Goal: Task Accomplishment & Management: Use online tool/utility

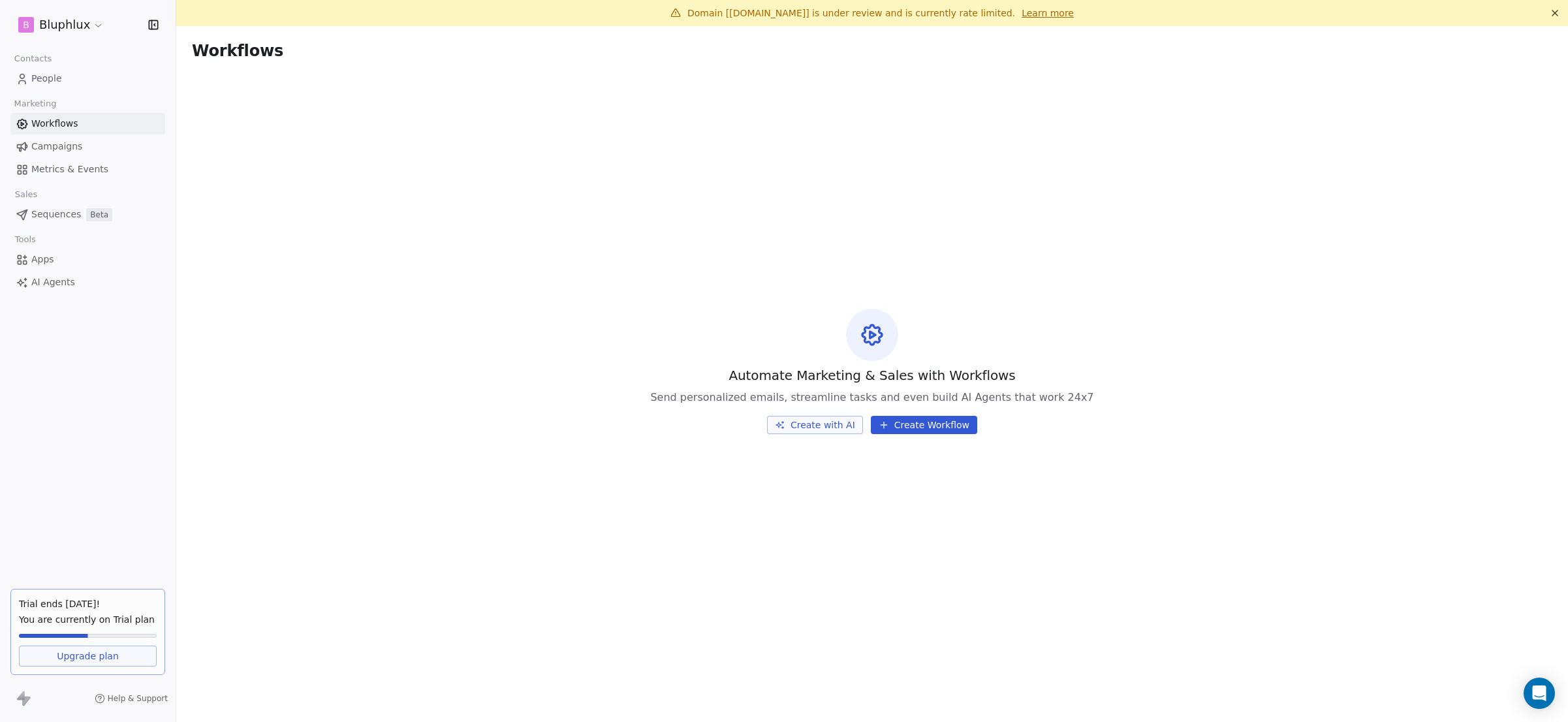
click at [86, 86] on link "People" at bounding box center [87, 78] width 155 height 21
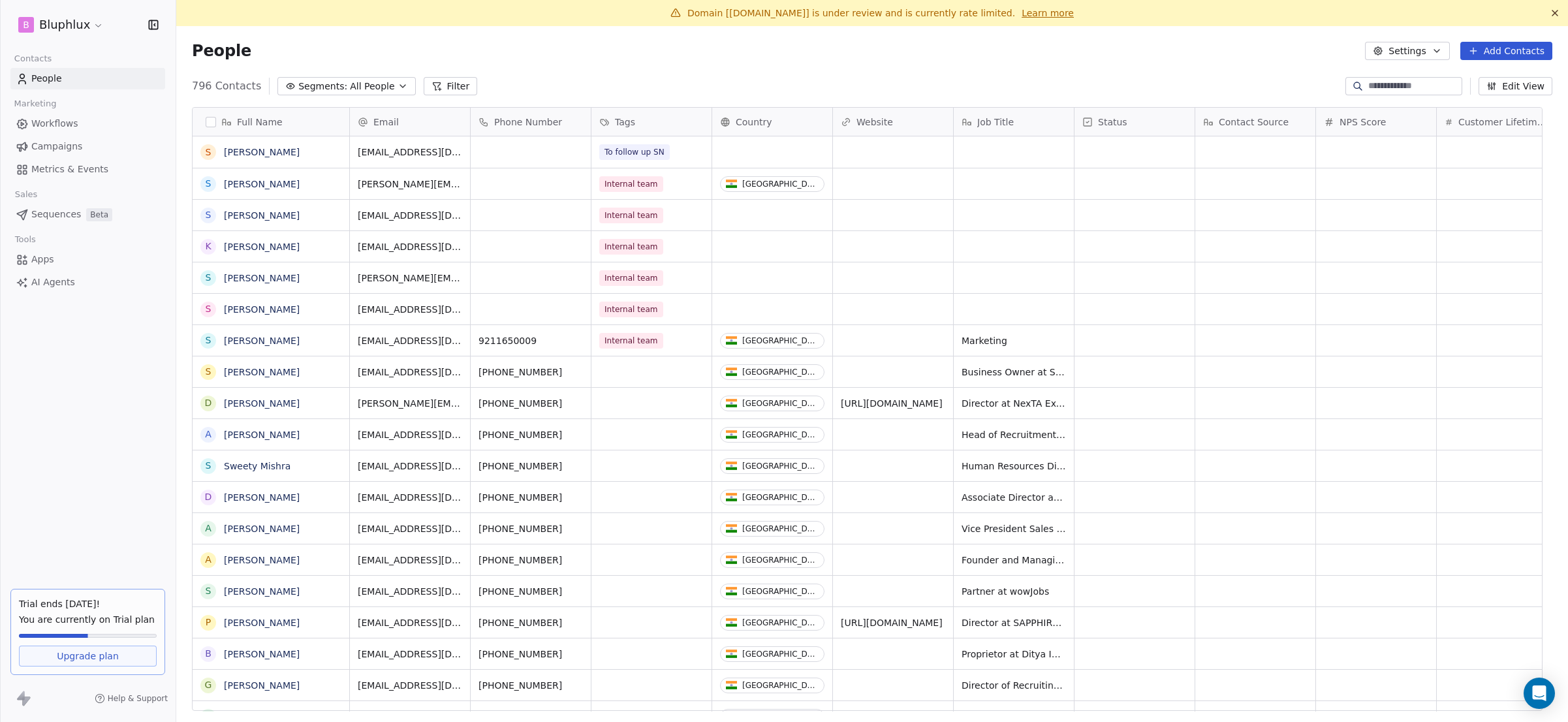
scroll to position [626, 1372]
click at [101, 143] on link "Campaigns" at bounding box center [87, 146] width 155 height 21
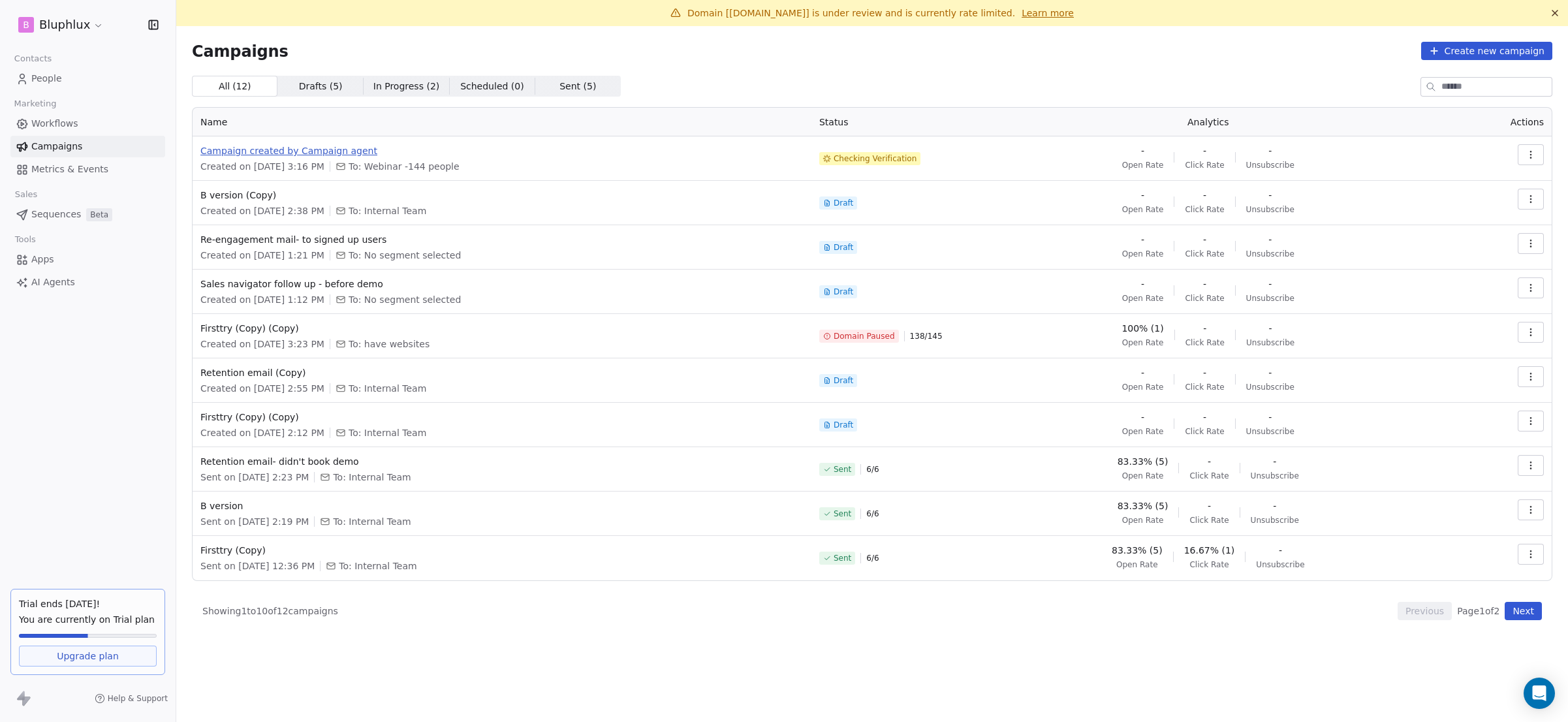
click at [270, 156] on span "Campaign created by Campaign agent" at bounding box center [502, 150] width 604 height 13
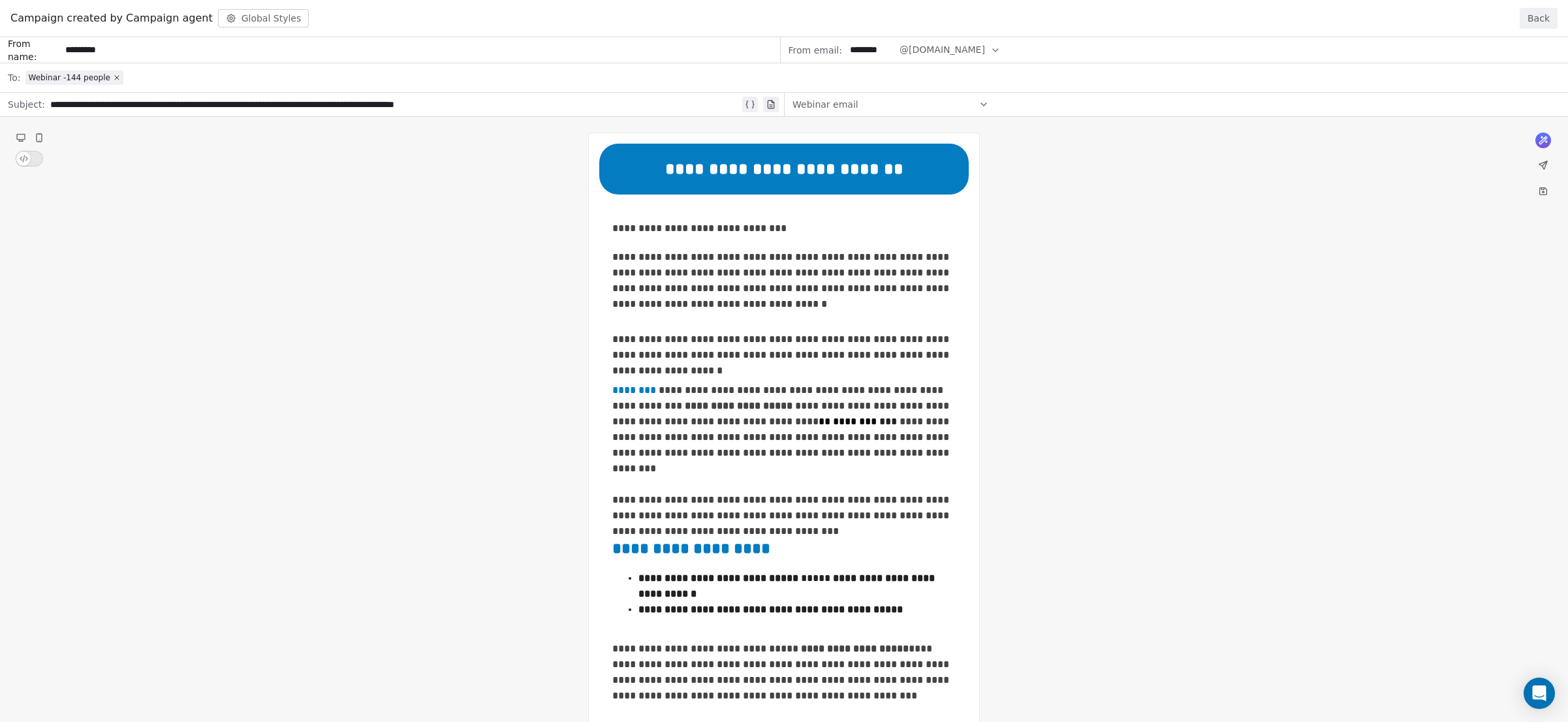
click at [784, 227] on div "**********" at bounding box center [784, 573] width 1568 height 1071
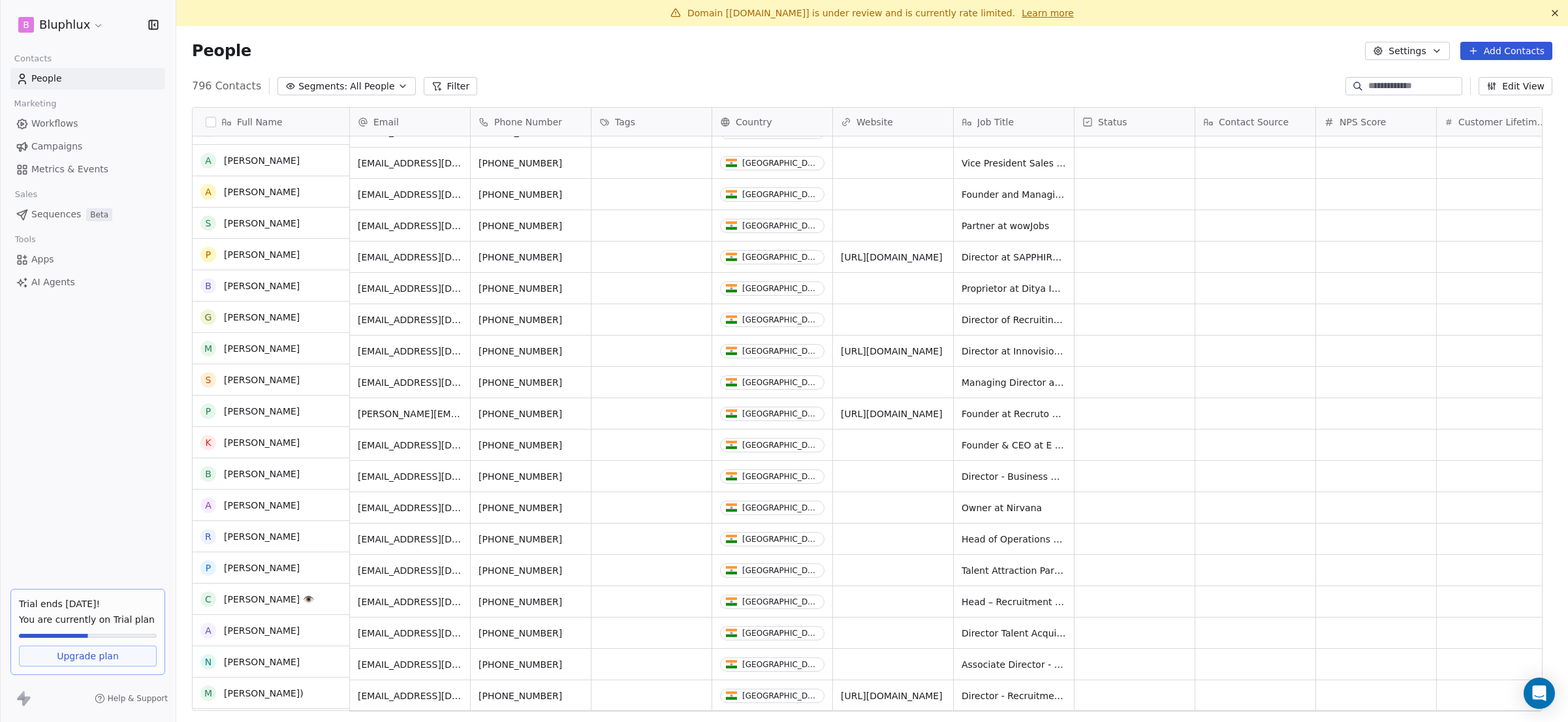
scroll to position [382, 0]
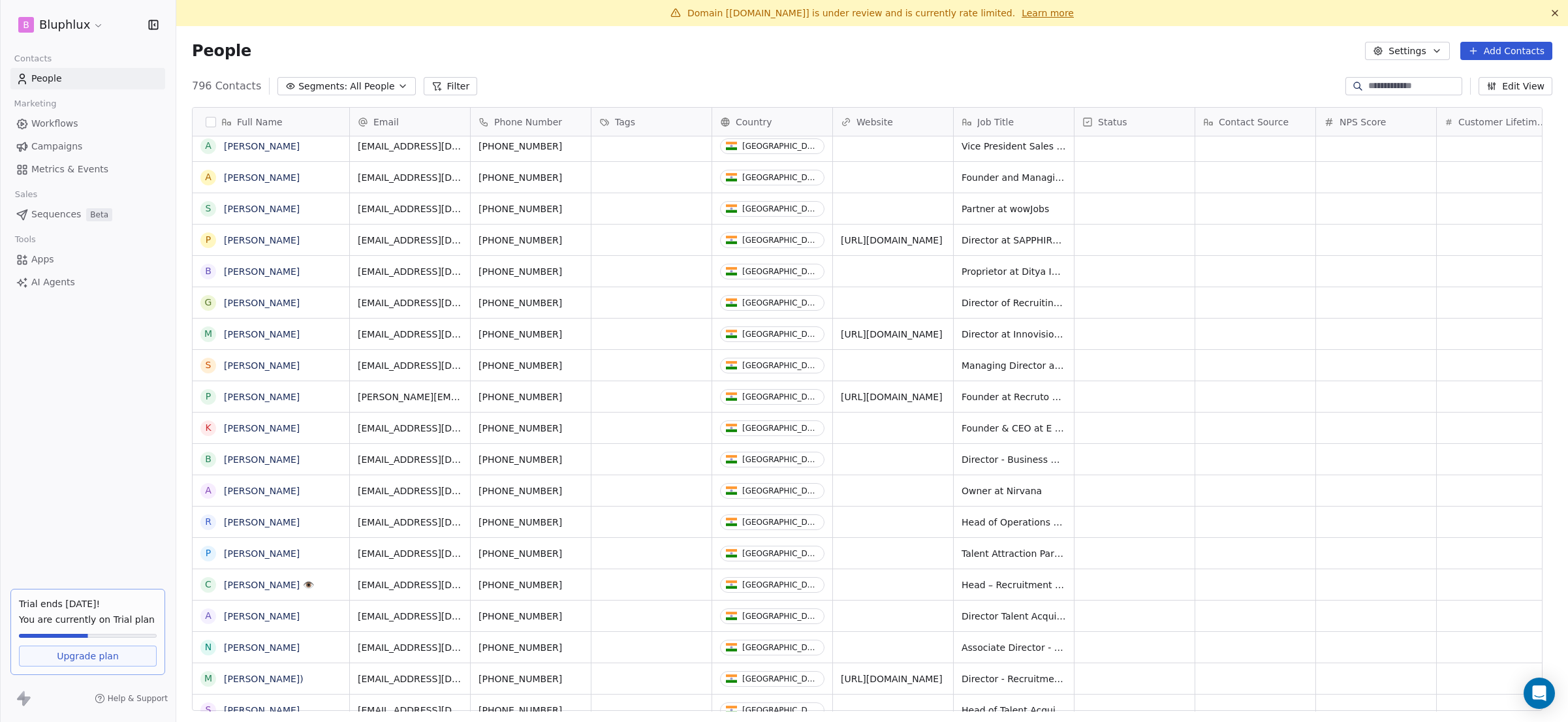
click at [79, 126] on link "Workflows" at bounding box center [87, 123] width 155 height 21
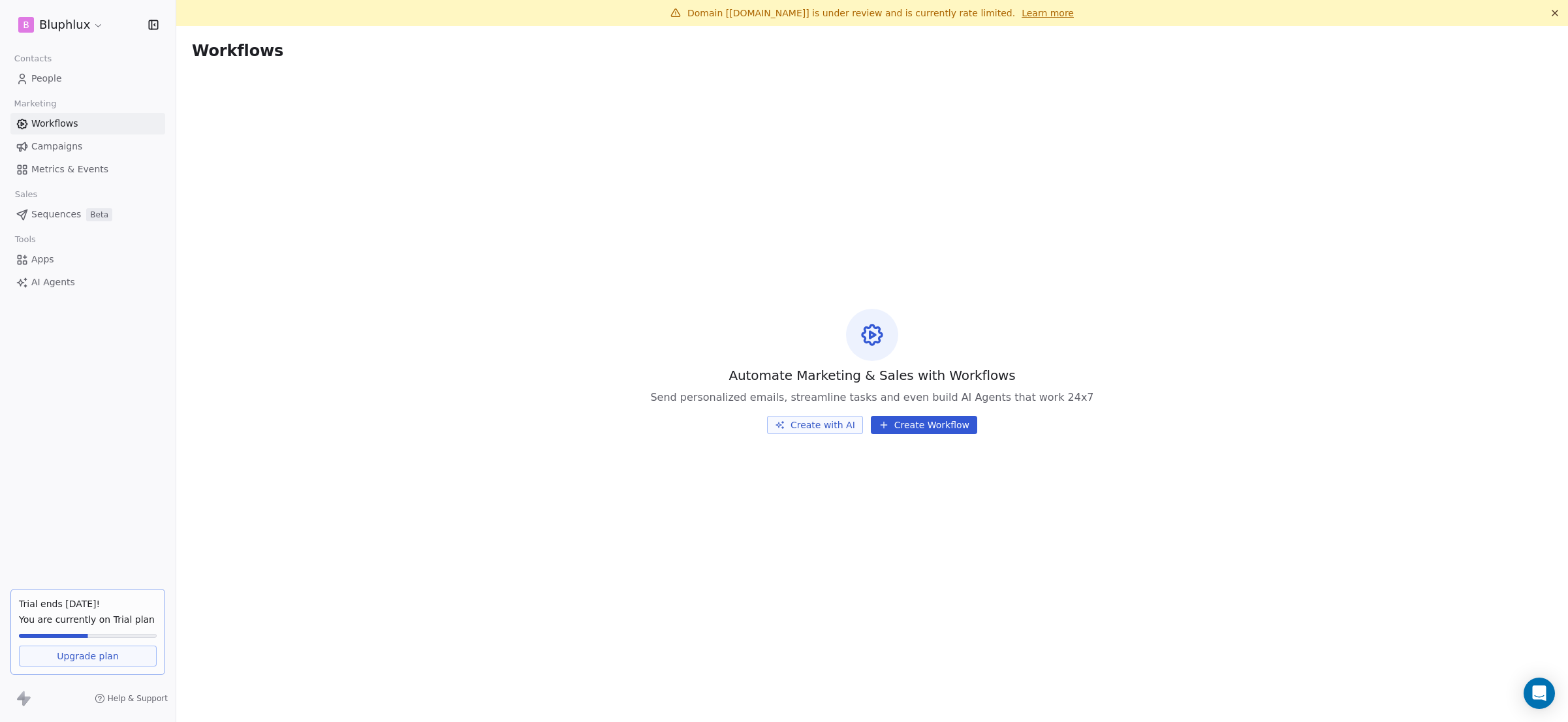
click at [71, 151] on span "Campaigns" at bounding box center [56, 146] width 51 height 14
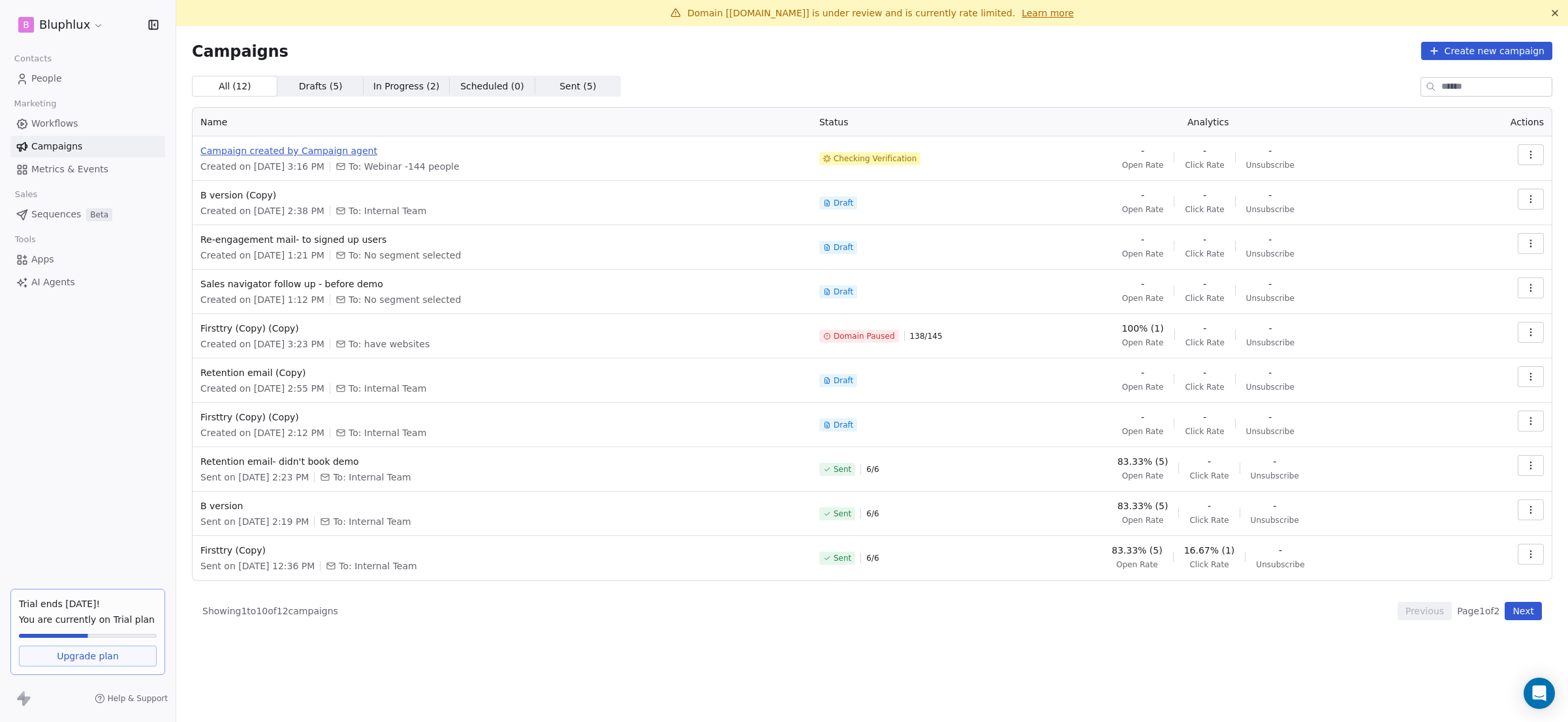
click at [291, 153] on span "Campaign created by Campaign agent" at bounding box center [502, 150] width 604 height 13
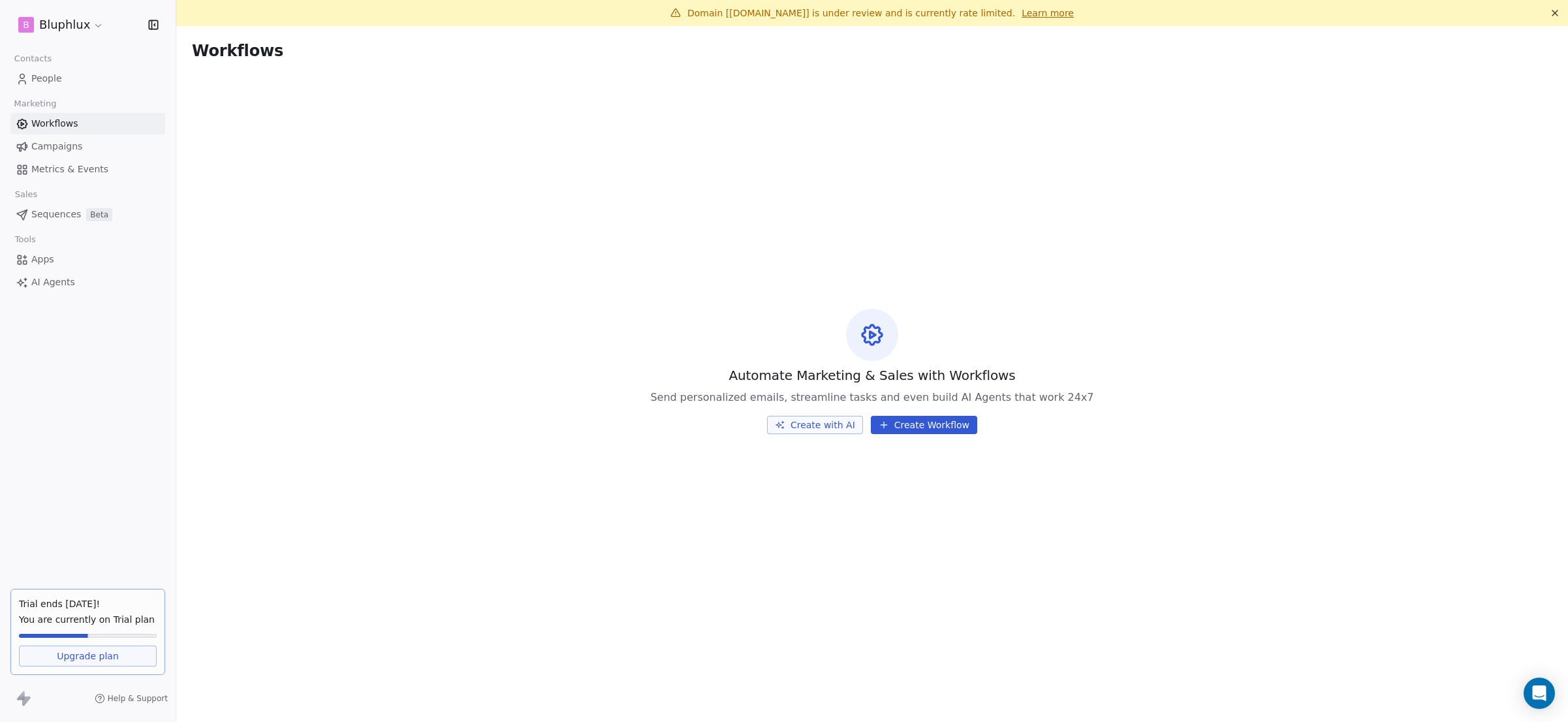
click at [102, 223] on link "Sequences Beta" at bounding box center [87, 214] width 155 height 21
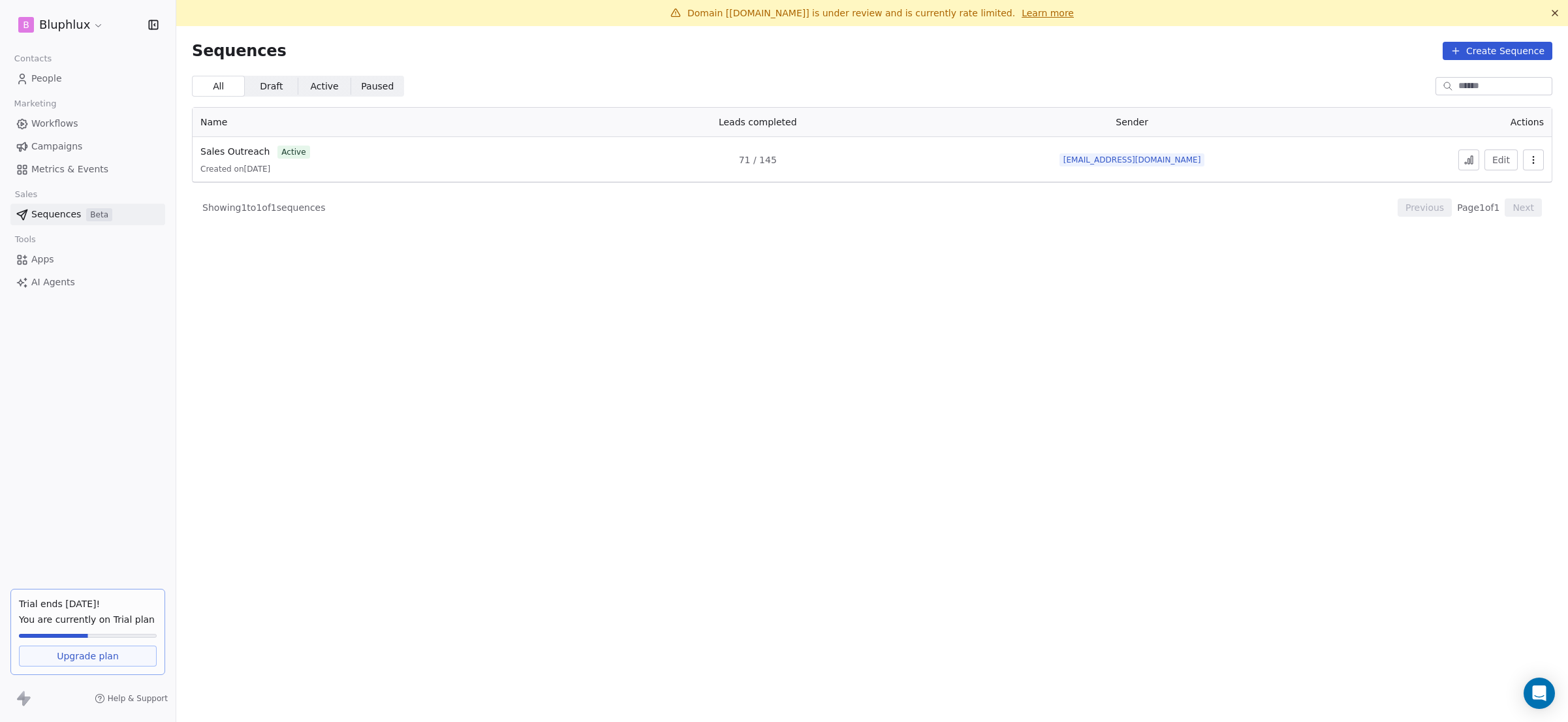
click at [100, 258] on link "Apps" at bounding box center [87, 259] width 155 height 21
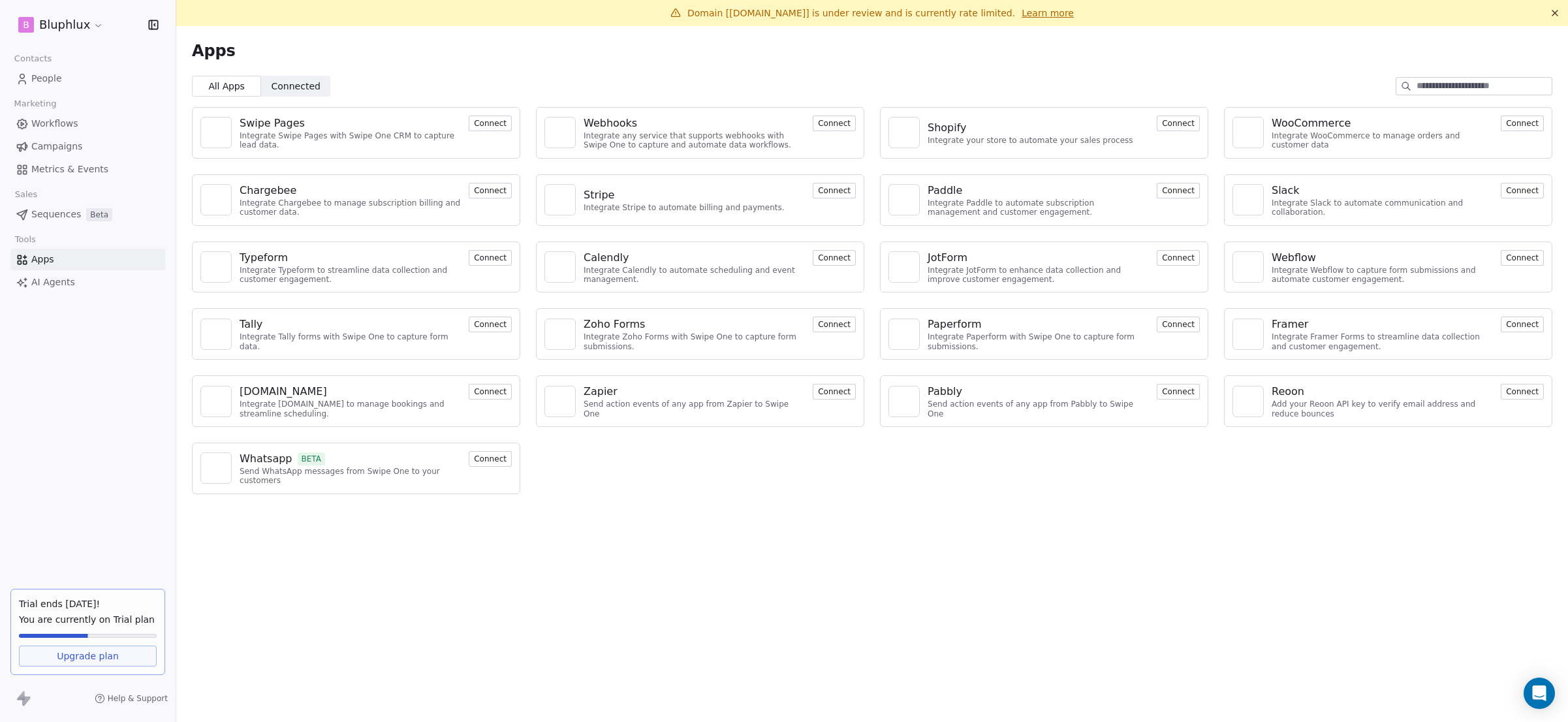
click at [101, 222] on link "Sequences Beta" at bounding box center [87, 214] width 155 height 21
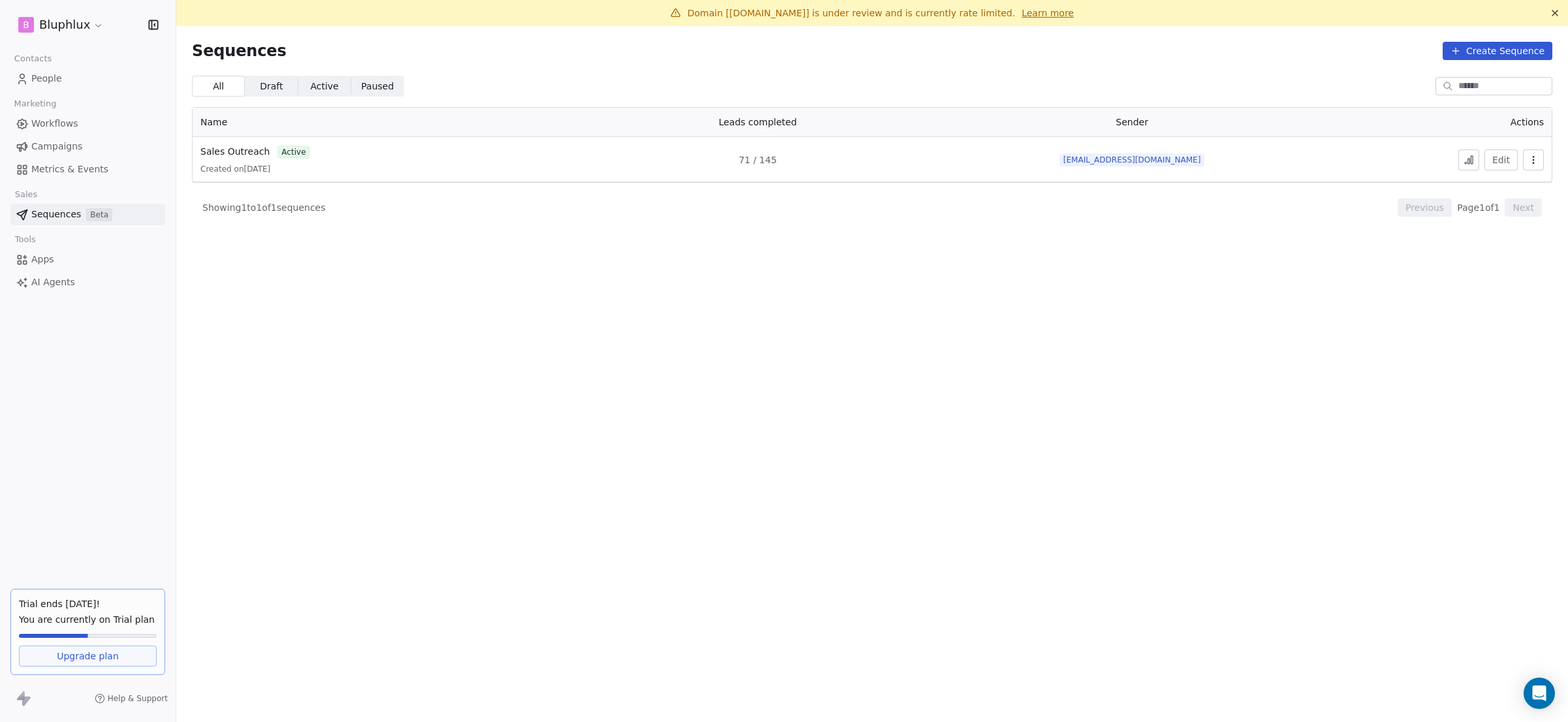
click at [97, 149] on link "Campaigns" at bounding box center [87, 146] width 155 height 21
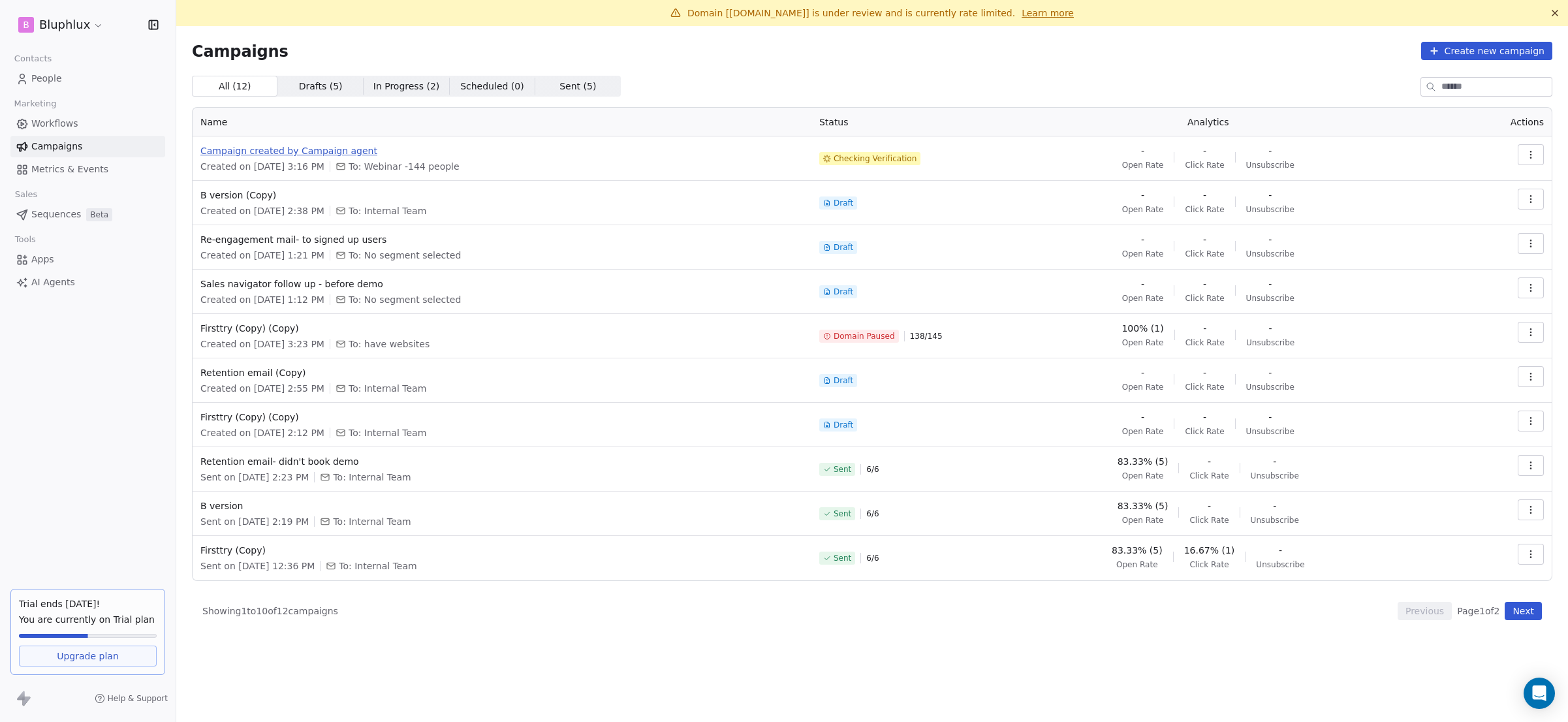
click at [390, 150] on span "Campaign created by Campaign agent" at bounding box center [502, 150] width 604 height 13
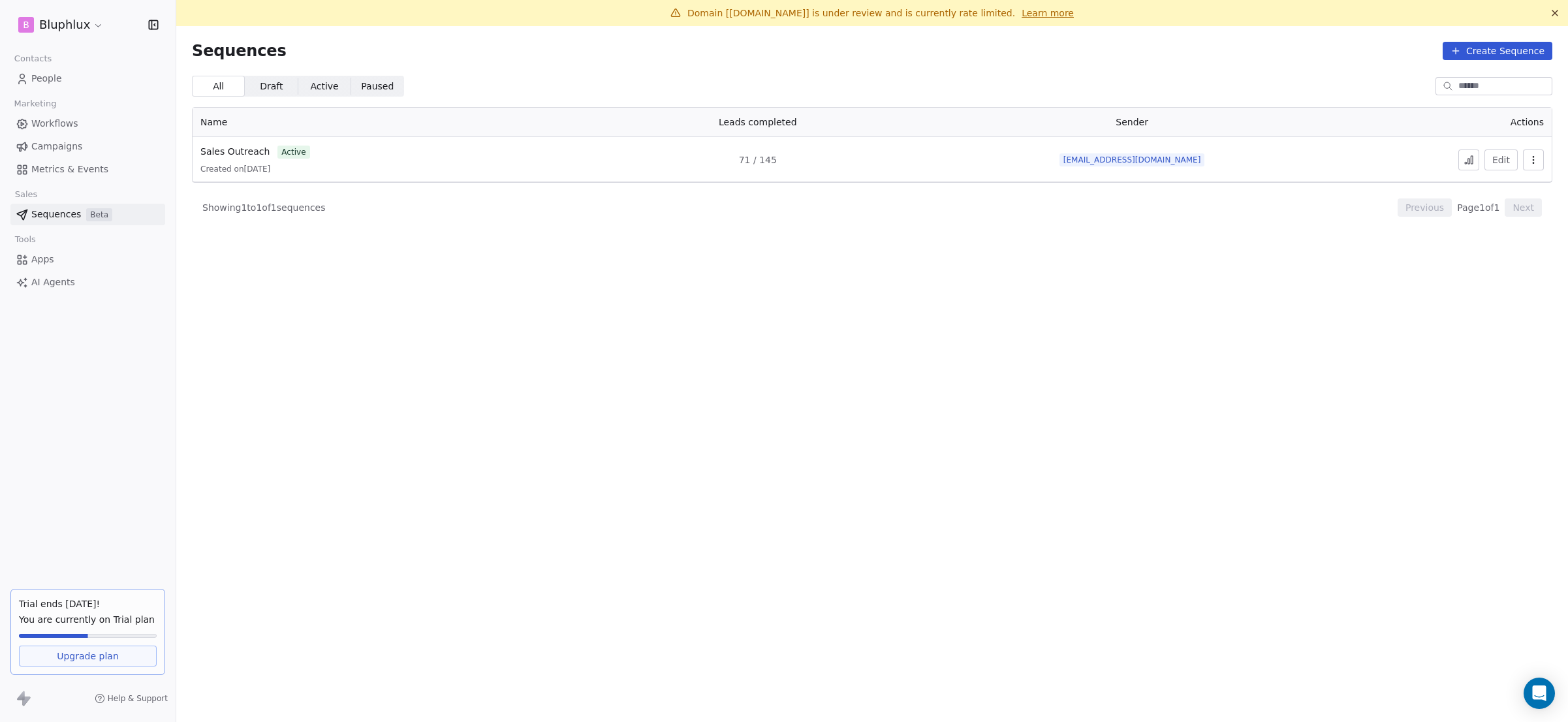
click at [112, 143] on link "Campaigns" at bounding box center [87, 146] width 155 height 21
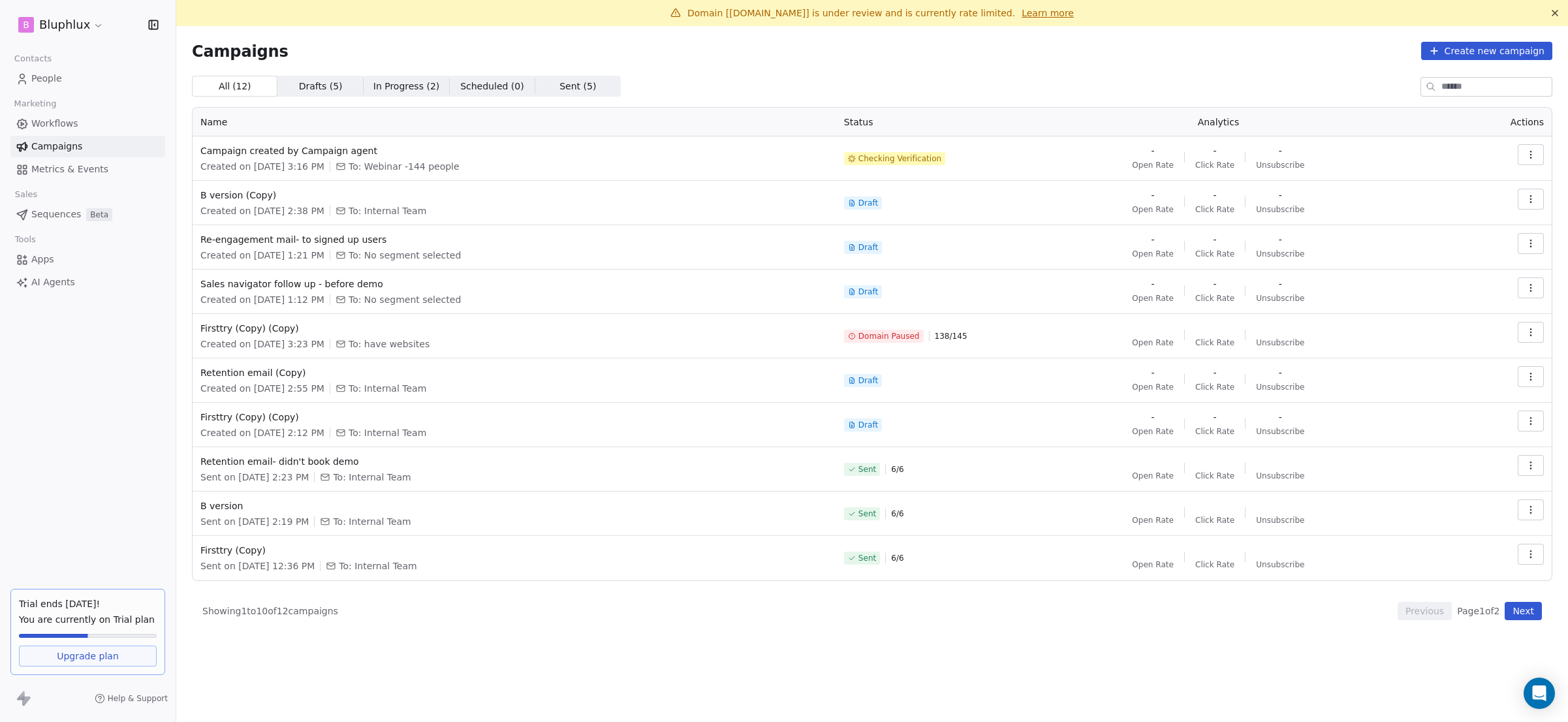
click at [929, 161] on span "Checking Verification" at bounding box center [900, 158] width 83 height 10
click at [929, 161] on span "Checking Verification" at bounding box center [899, 158] width 83 height 10
click at [1120, 217] on td "- Open Rate - Click Rate - Unsubscribe" at bounding box center [1214, 203] width 452 height 45
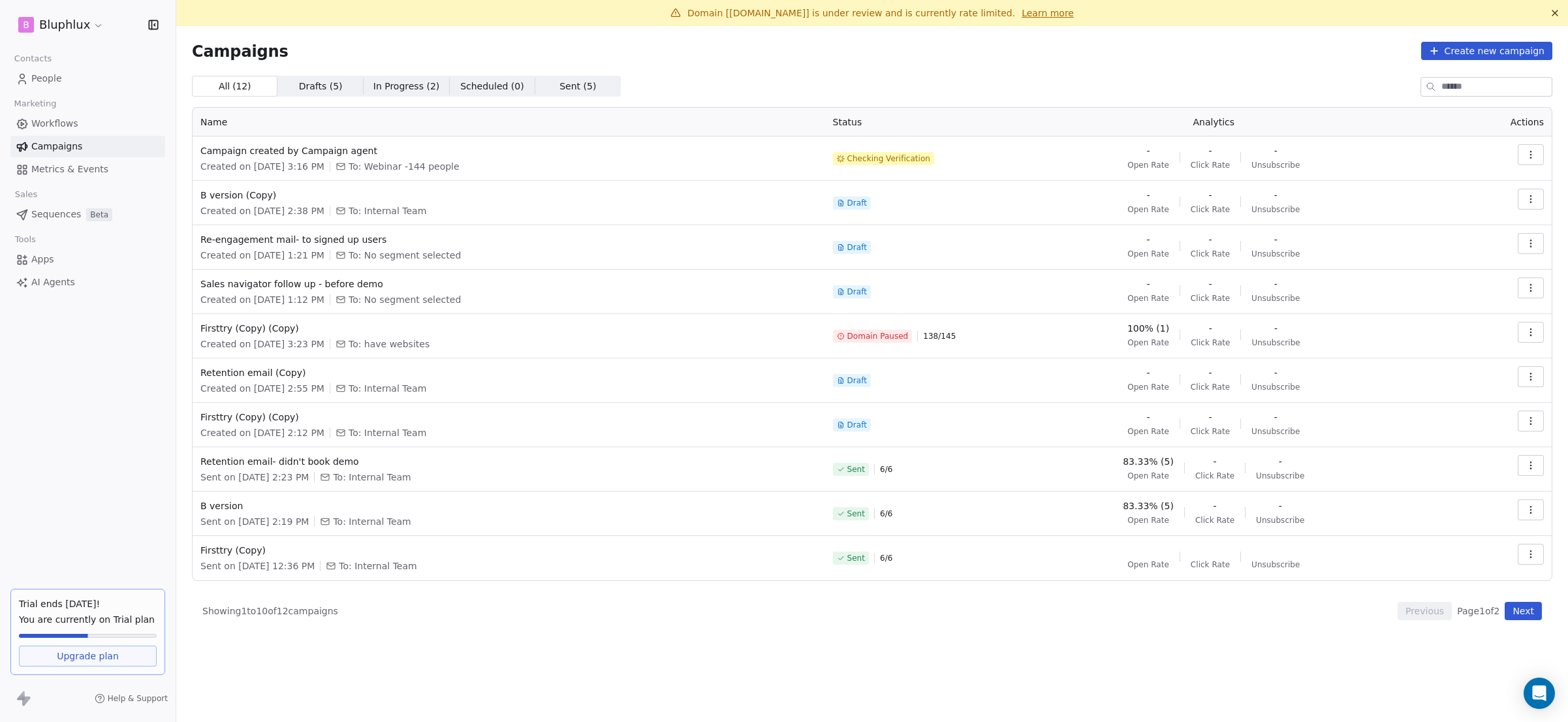
click at [1539, 160] on button "button" at bounding box center [1531, 154] width 26 height 21
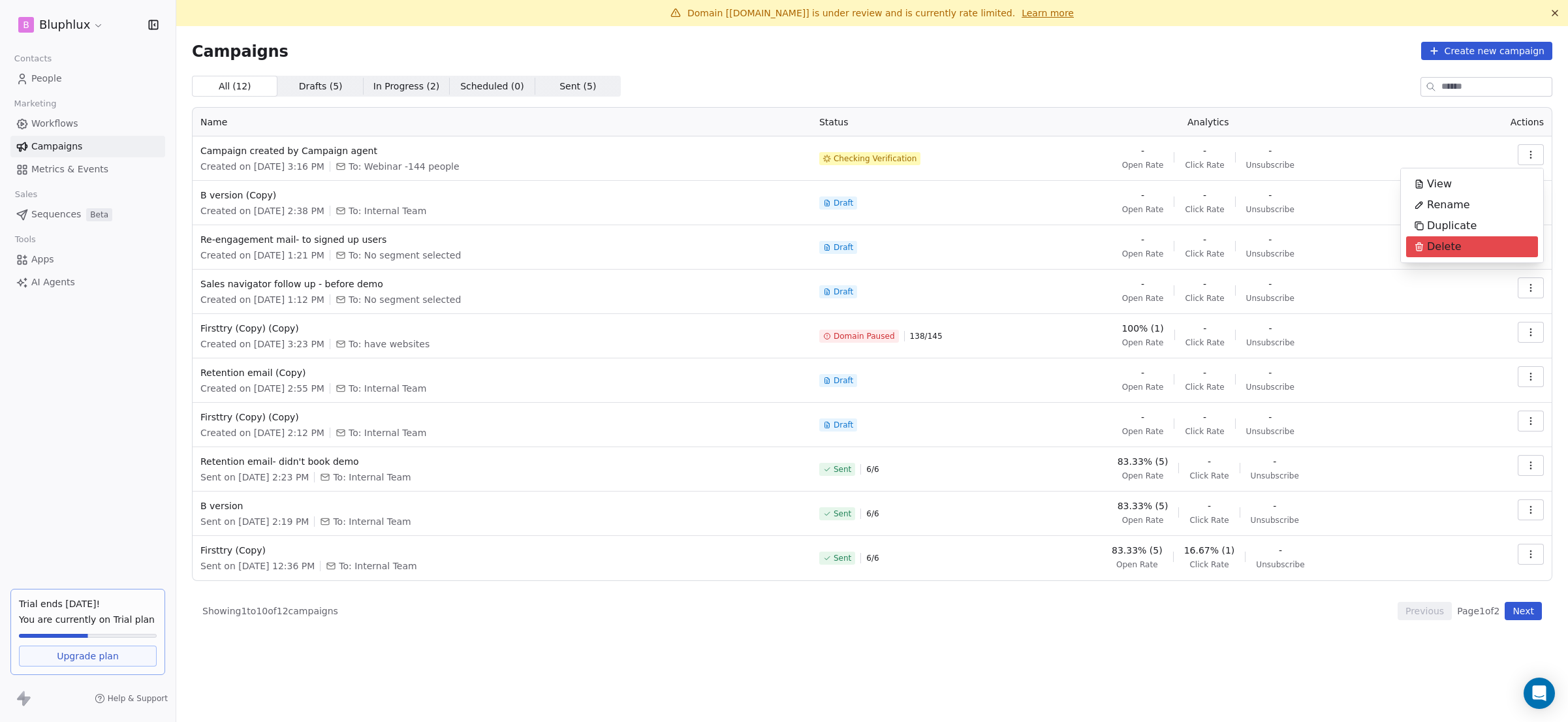
click at [1503, 242] on div "Delete" at bounding box center [1473, 246] width 132 height 21
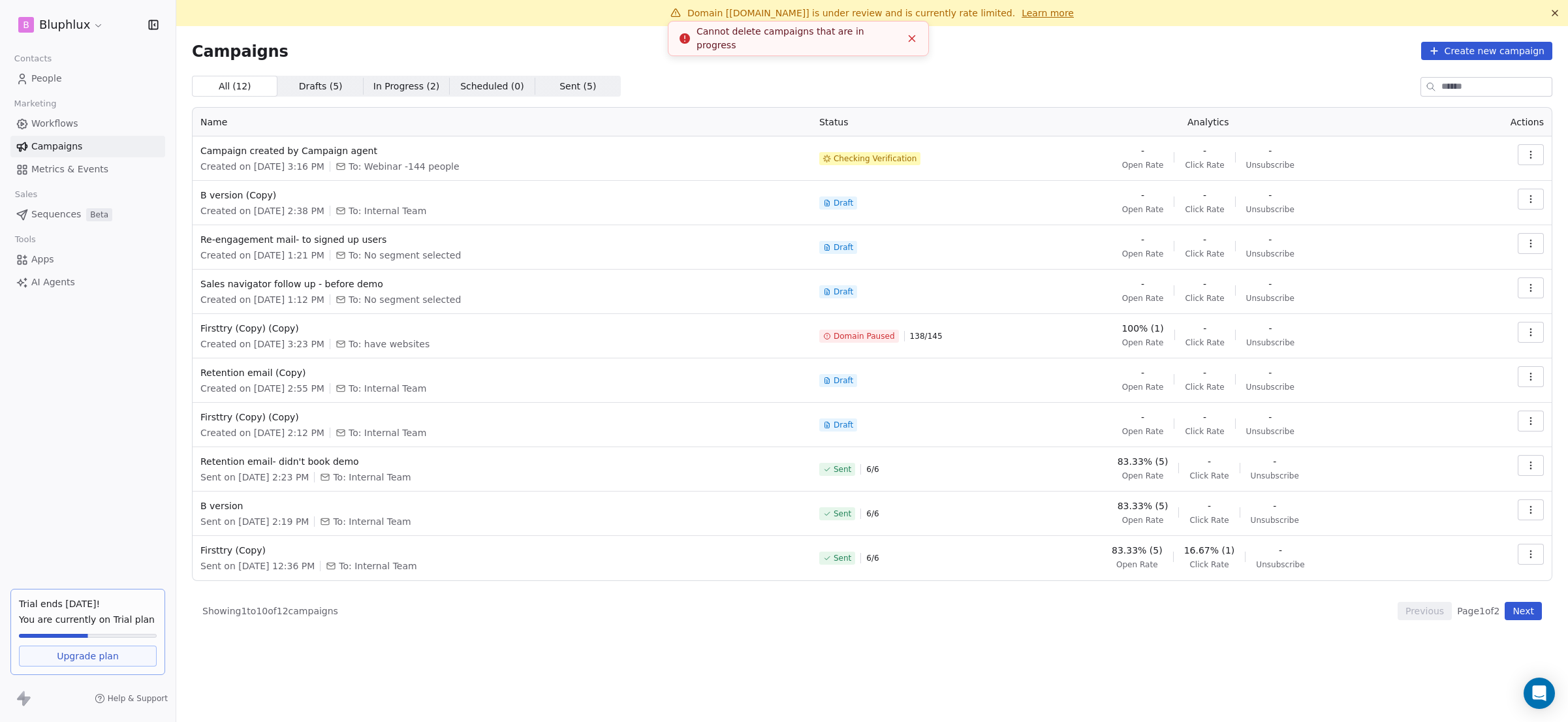
click at [916, 35] on icon "Close toast" at bounding box center [912, 38] width 12 height 12
click at [354, 146] on span "Campaign created by Campaign agent" at bounding box center [502, 150] width 604 height 13
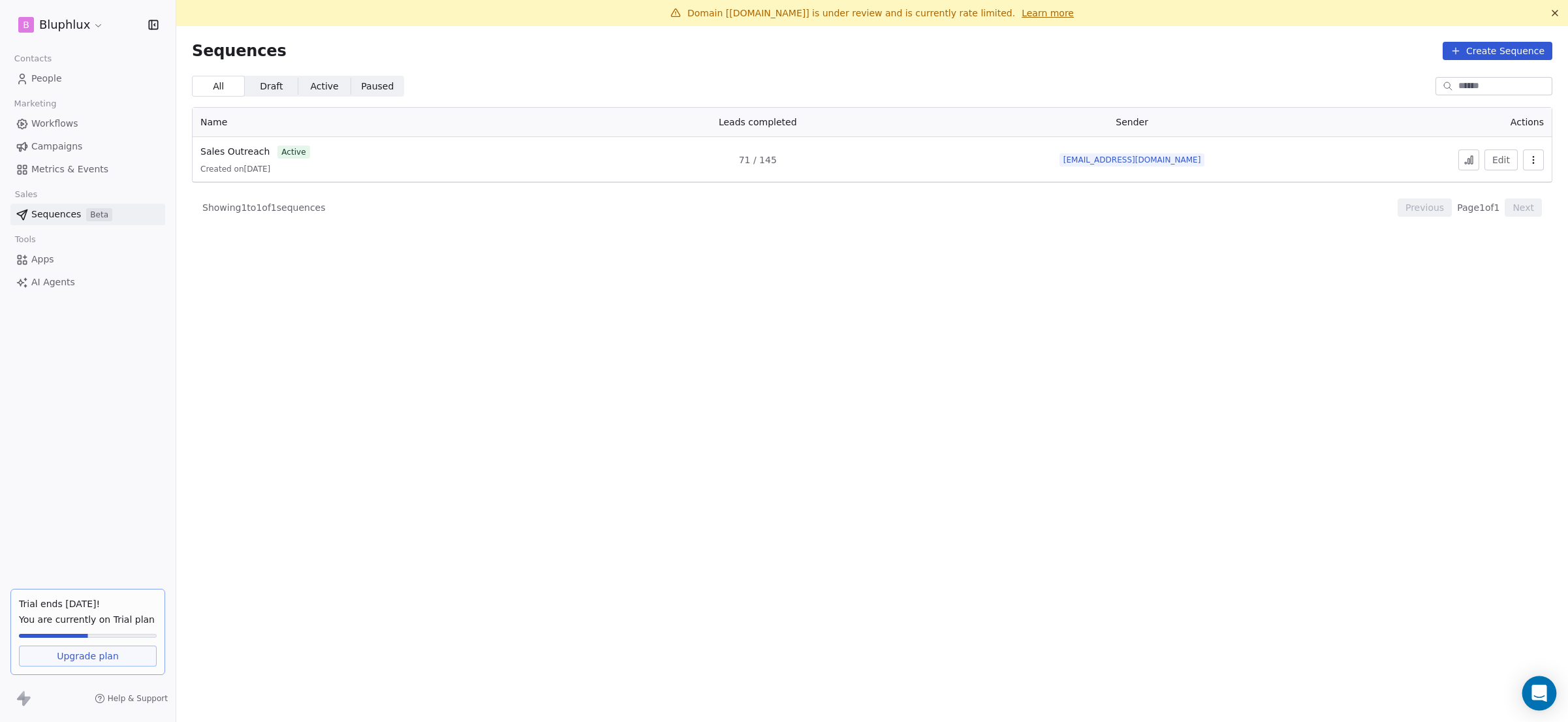
click at [1540, 689] on icon "Open Intercom Messenger" at bounding box center [1539, 693] width 15 height 17
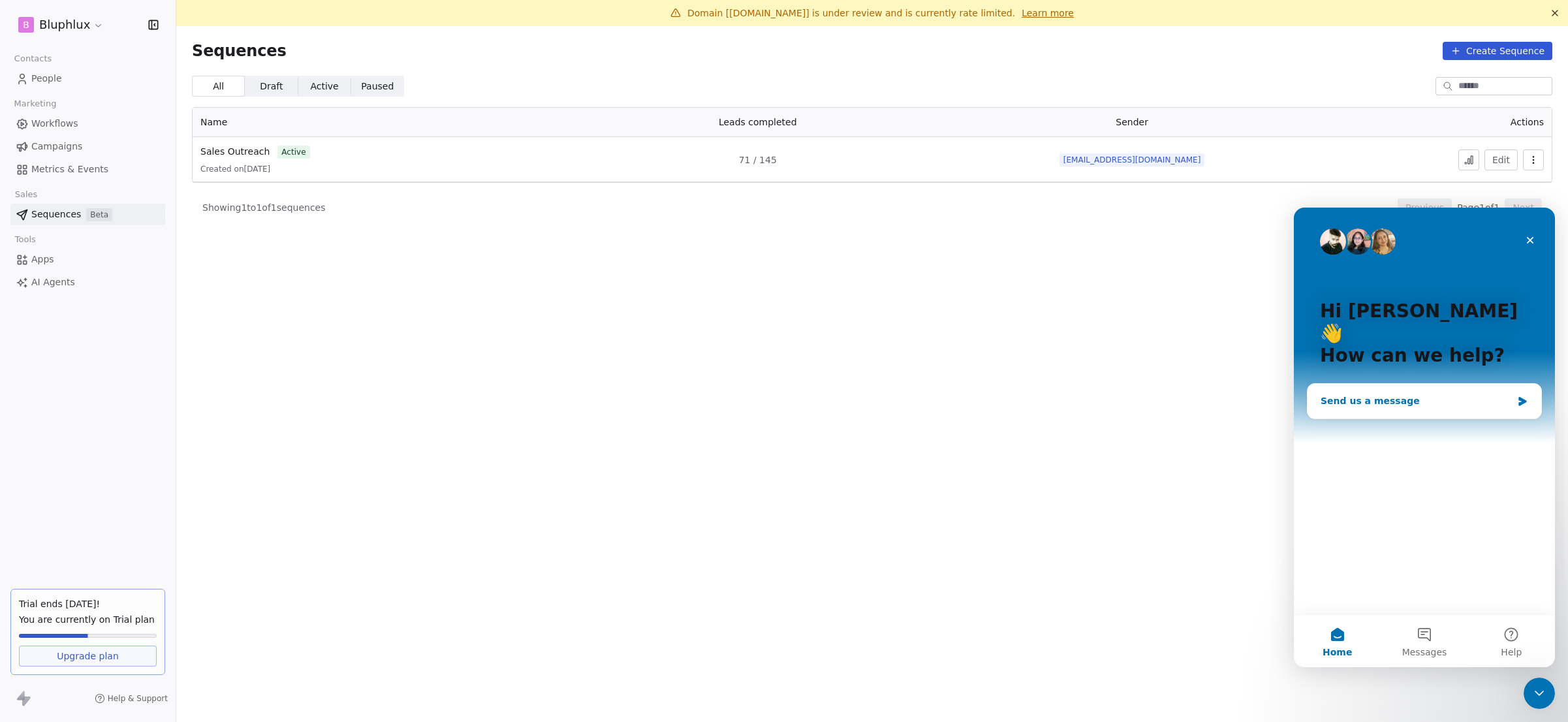
click at [1461, 394] on div "Send us a message" at bounding box center [1425, 402] width 234 height 35
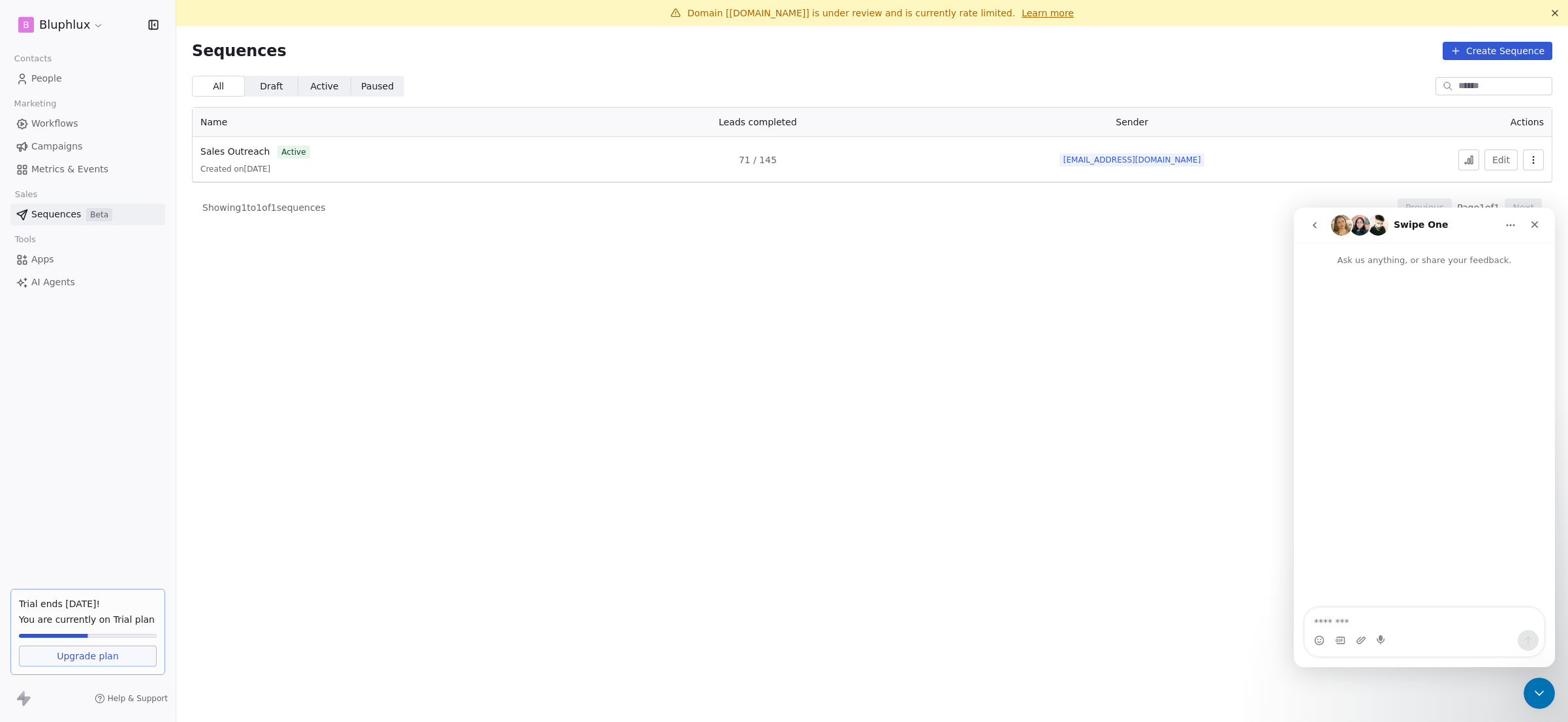
click at [1314, 223] on icon "go back" at bounding box center [1314, 225] width 10 height 10
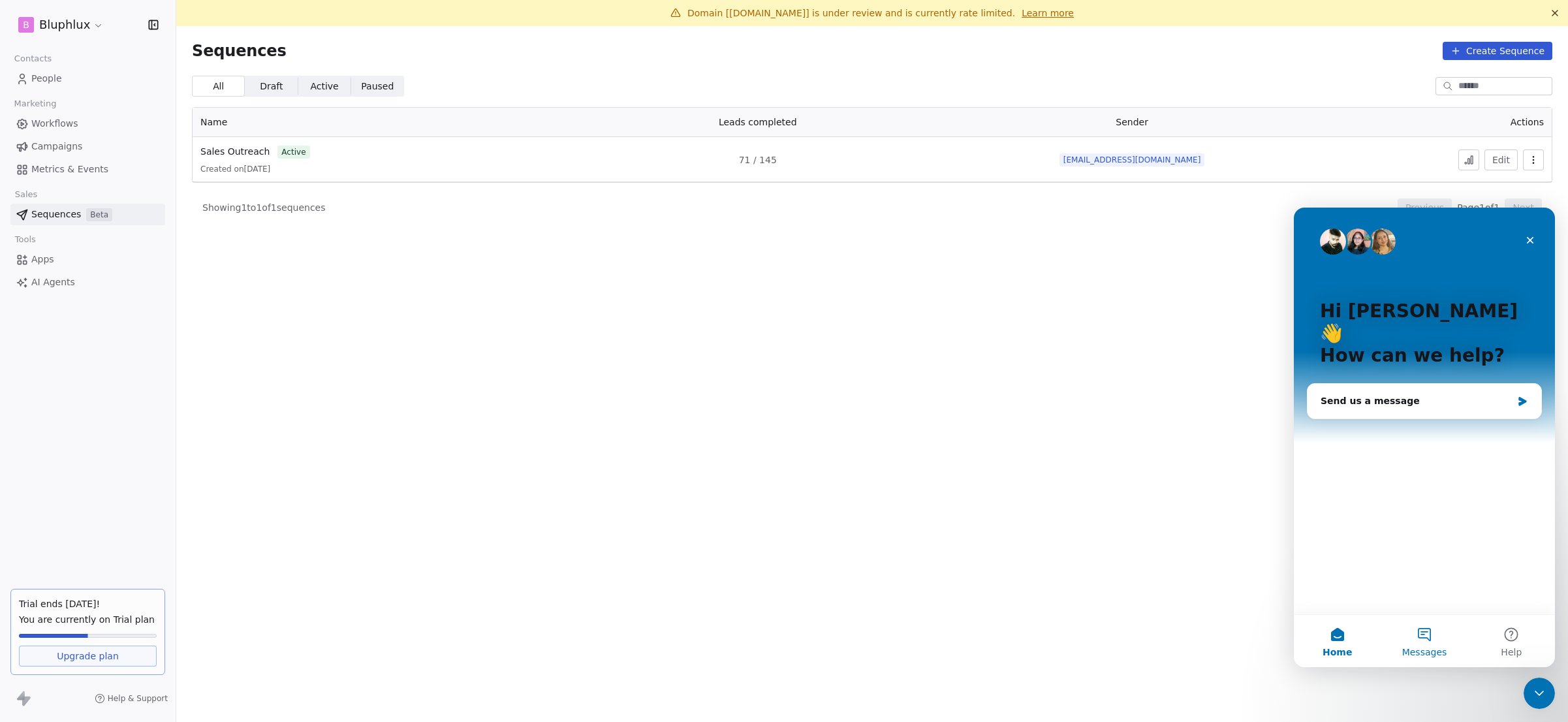
click at [1421, 648] on span "Messages" at bounding box center [1425, 651] width 45 height 9
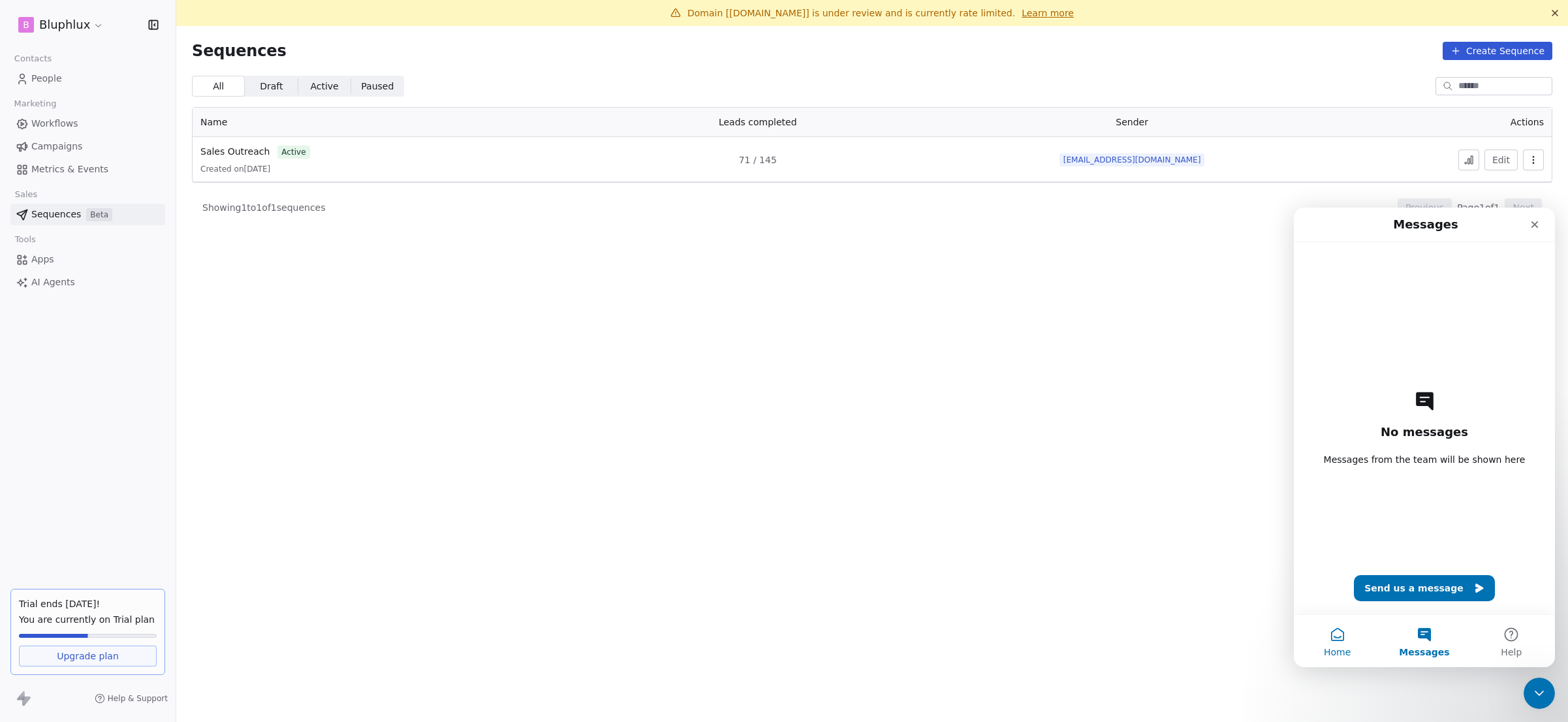
click at [1332, 648] on span "Home" at bounding box center [1337, 651] width 27 height 9
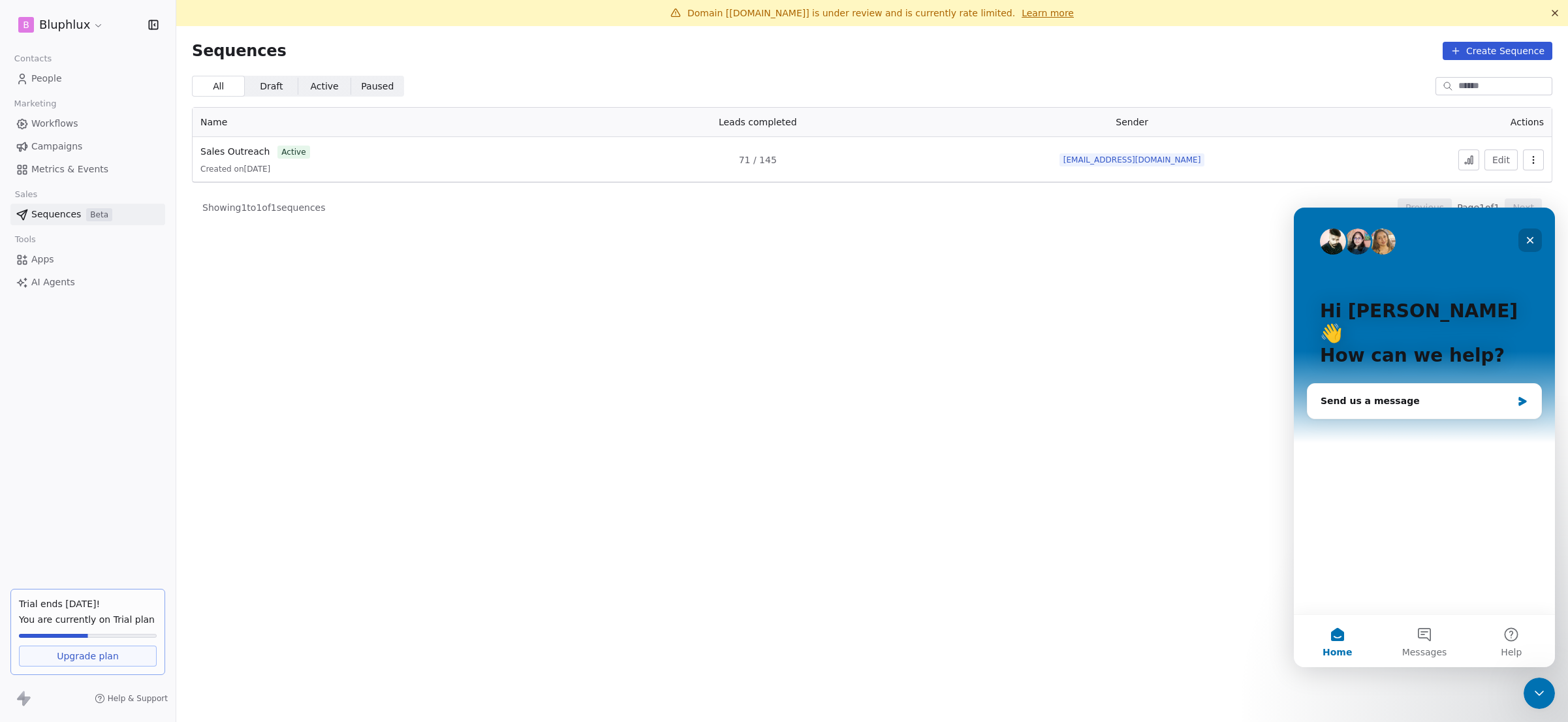
click at [1531, 250] on div "Close" at bounding box center [1531, 240] width 24 height 24
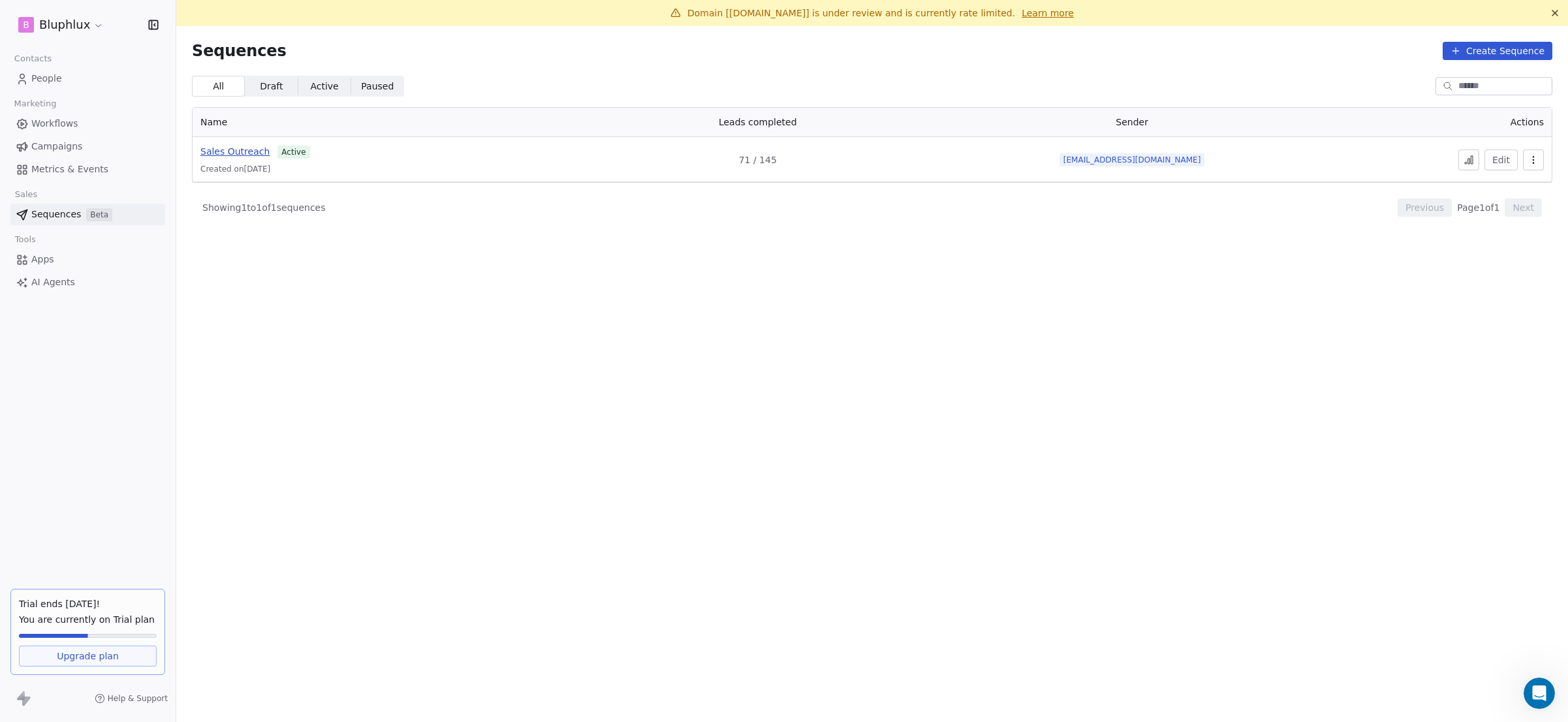
click at [239, 149] on span "Sales Outreach" at bounding box center [235, 151] width 69 height 10
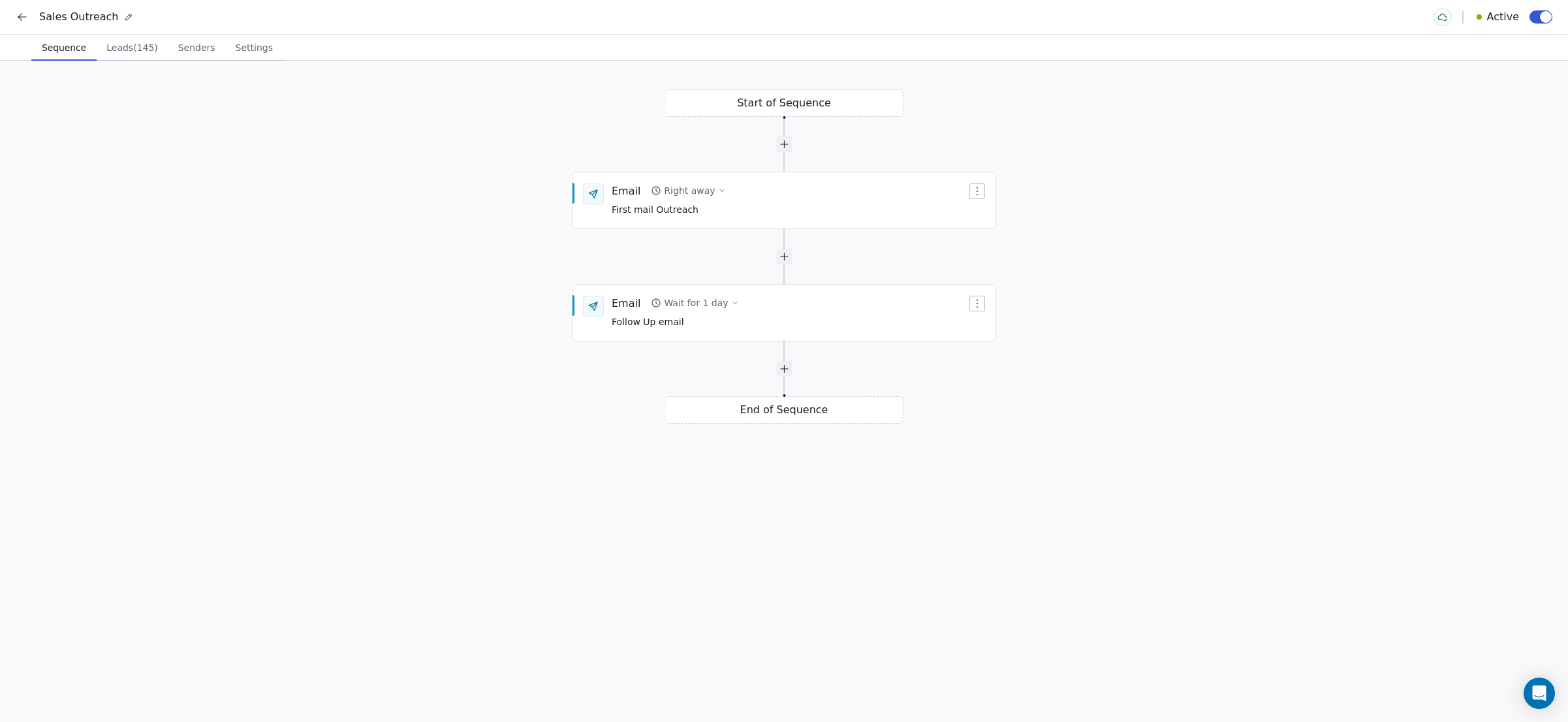
click at [37, 17] on div "Sales Outreach" at bounding box center [75, 17] width 118 height 16
click at [21, 17] on icon at bounding box center [22, 17] width 8 height 0
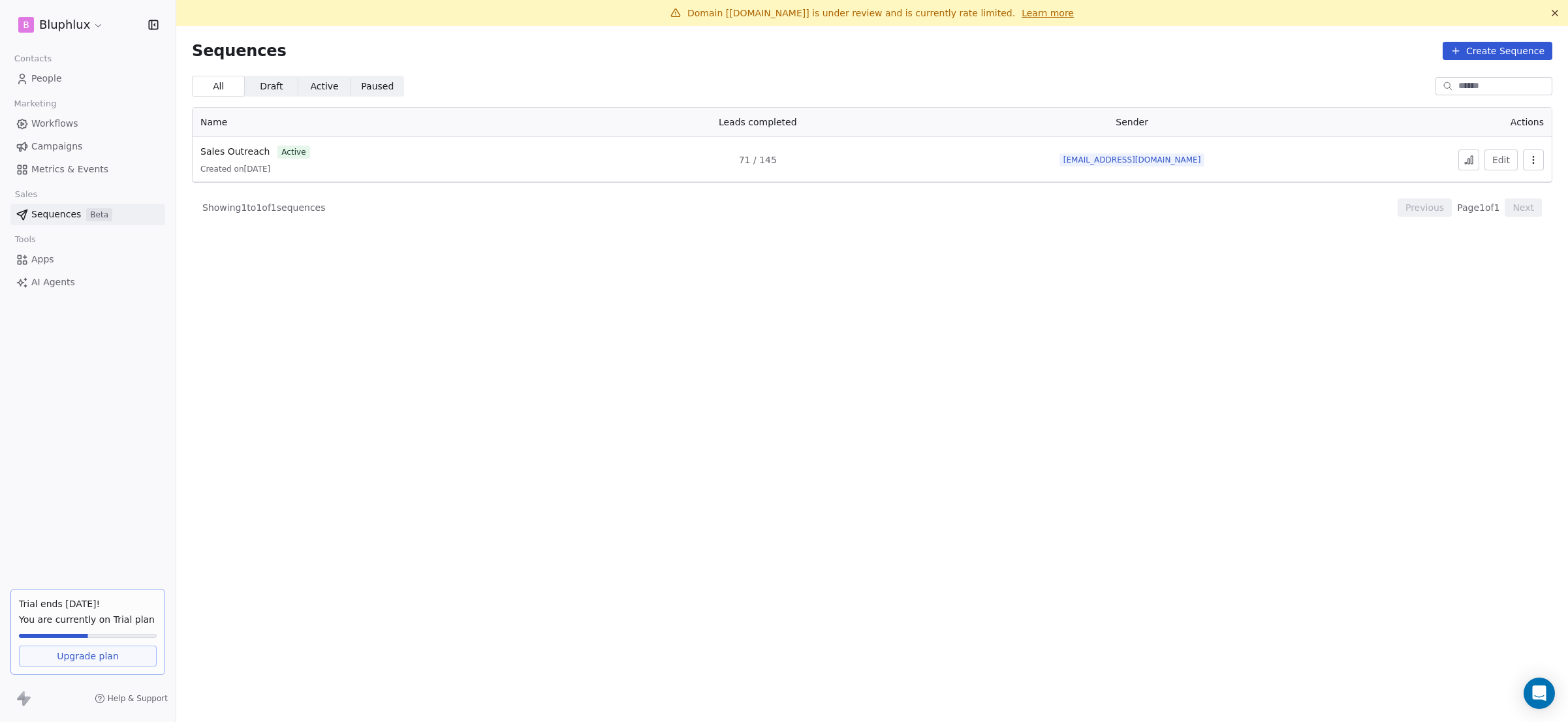
click at [95, 149] on link "Campaigns" at bounding box center [87, 146] width 155 height 21
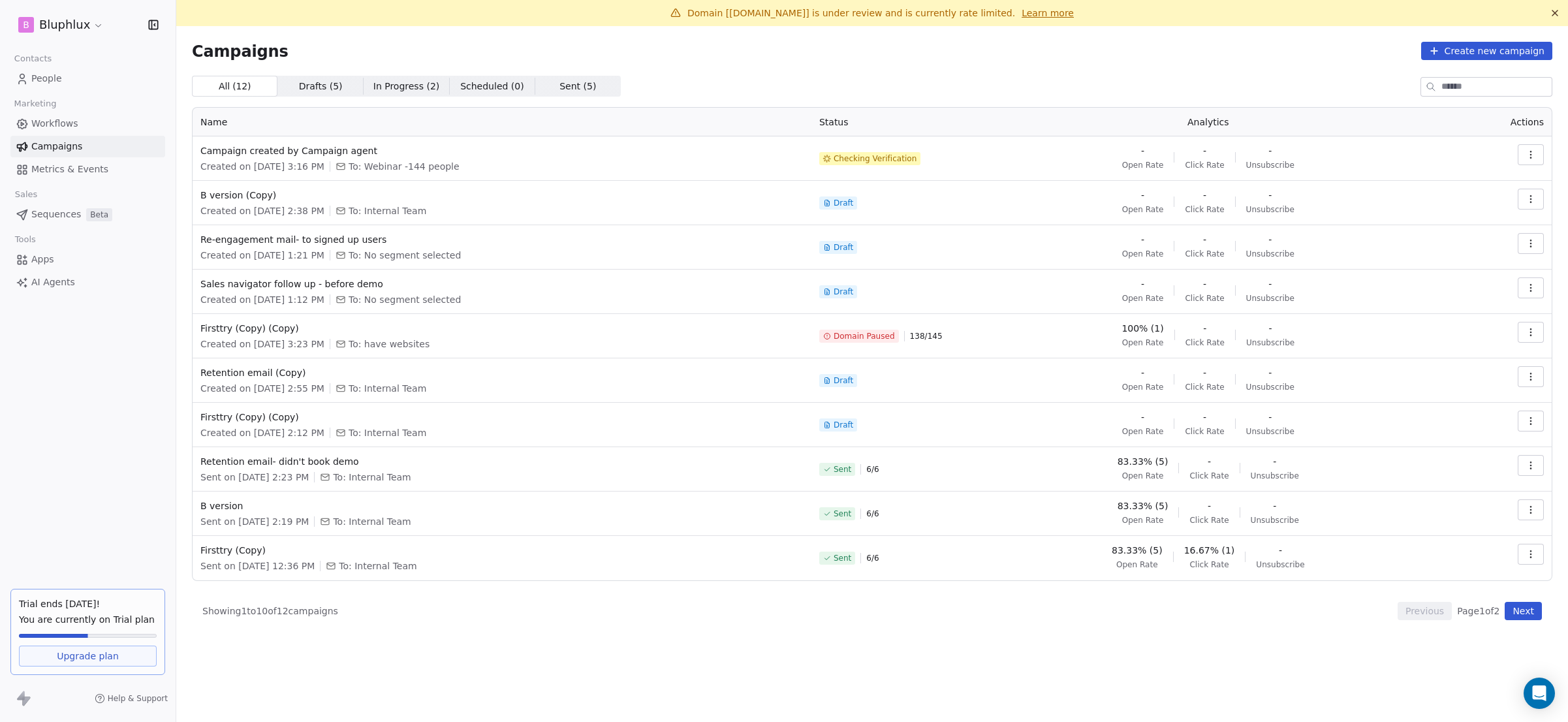
click at [130, 697] on span "Help & Support" at bounding box center [138, 698] width 60 height 10
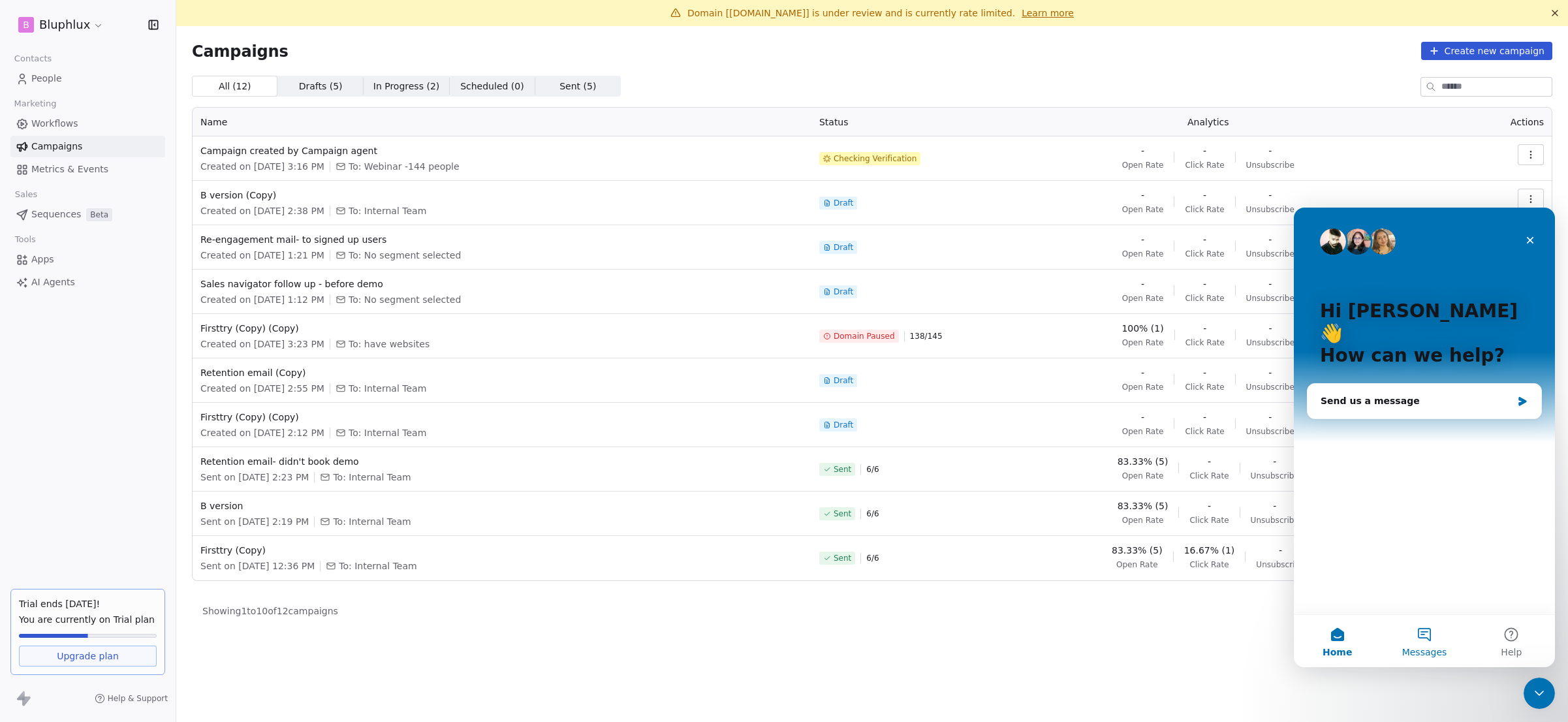
click at [1429, 639] on button "Messages" at bounding box center [1424, 641] width 87 height 52
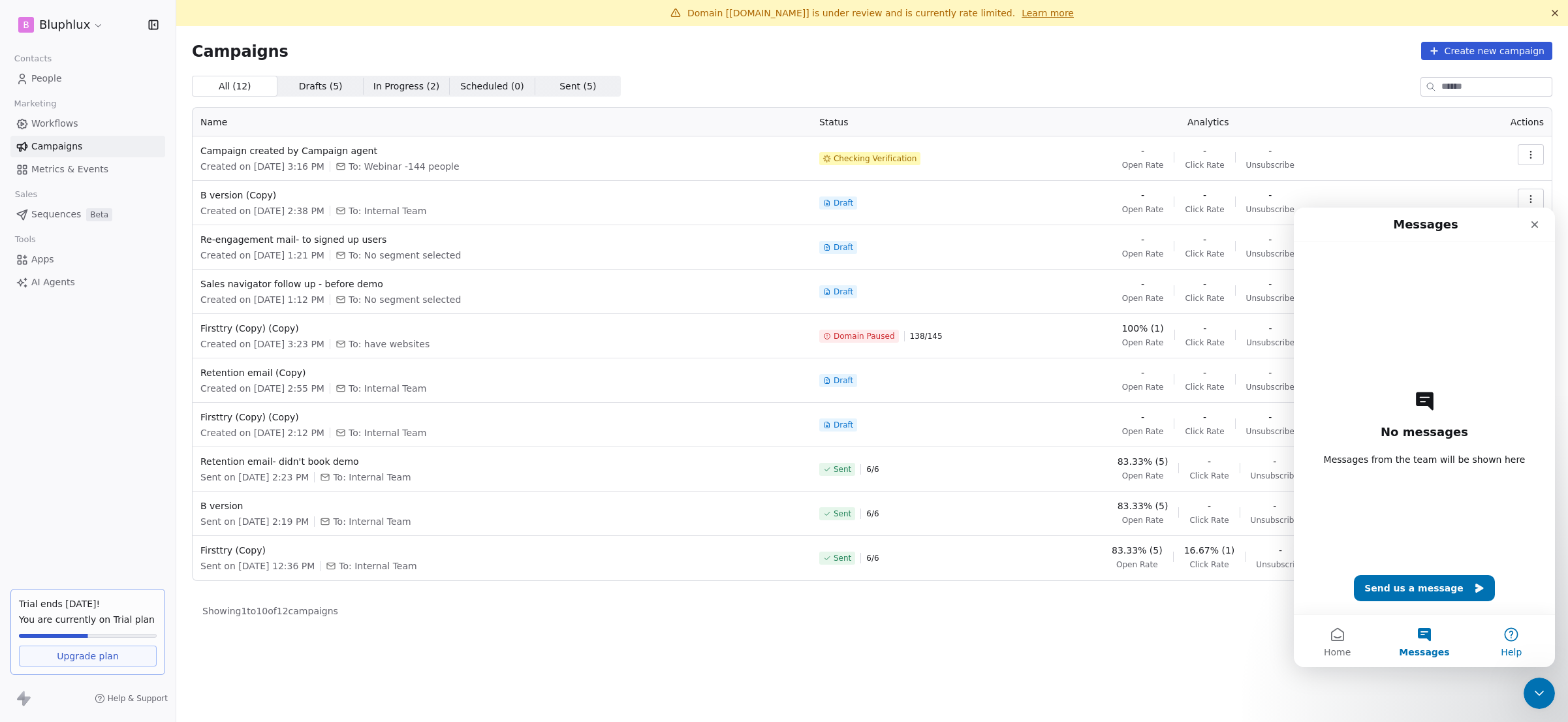
click at [1497, 644] on button "Help" at bounding box center [1512, 641] width 87 height 52
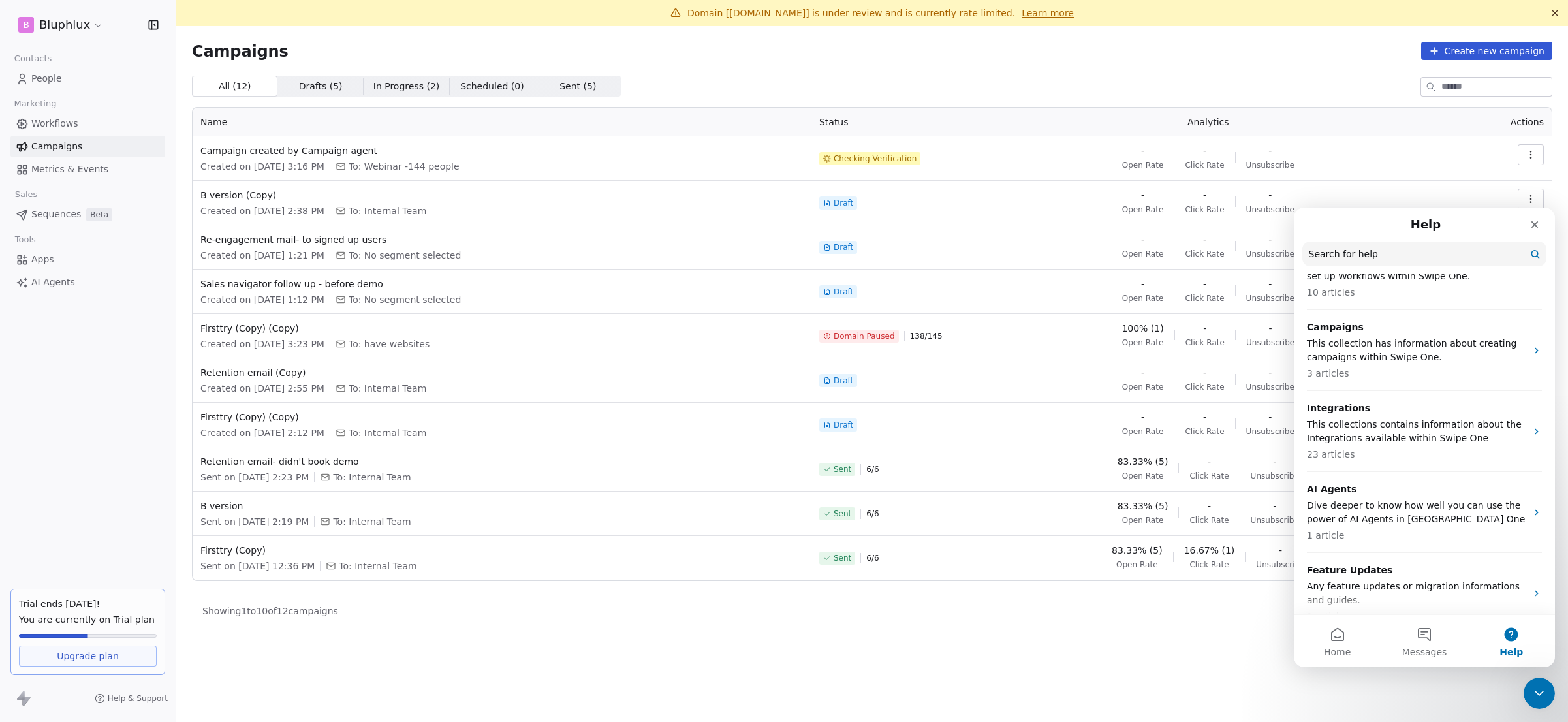
scroll to position [411, 0]
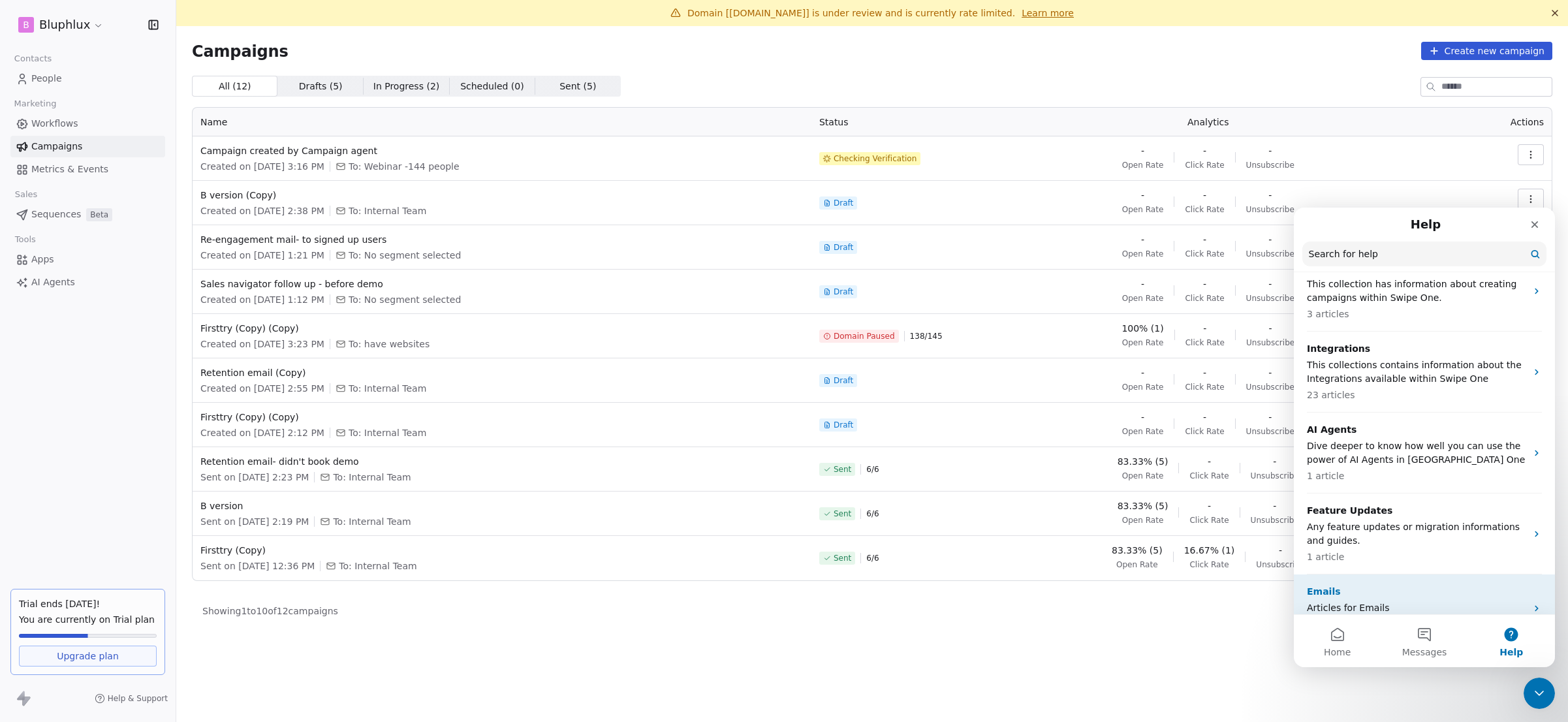
click at [1406, 601] on p "Articles for Emails" at bounding box center [1417, 607] width 219 height 14
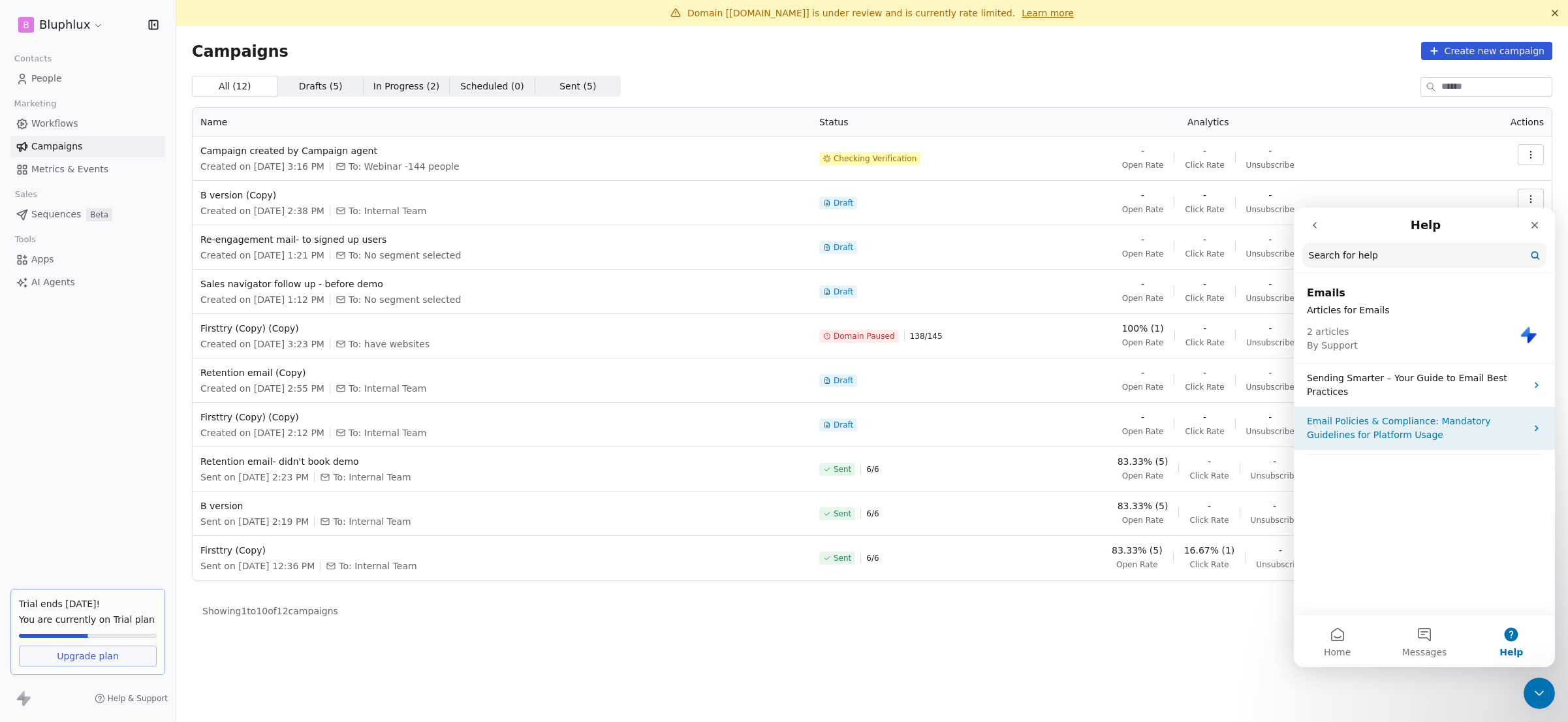
click at [1432, 438] on p "Email Policies & Compliance: Mandatory Guidelines for Platform Usage" at bounding box center [1417, 428] width 219 height 27
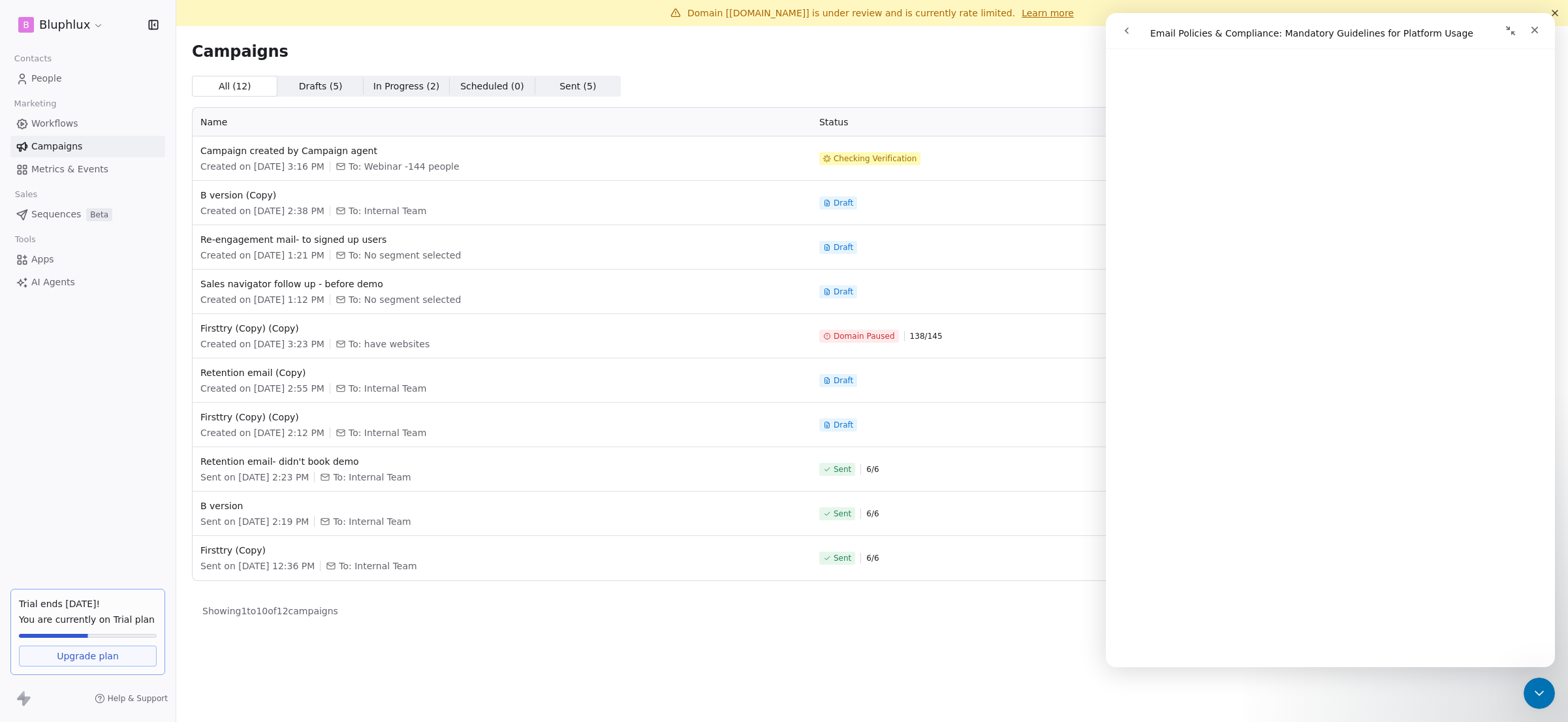
scroll to position [621, 0]
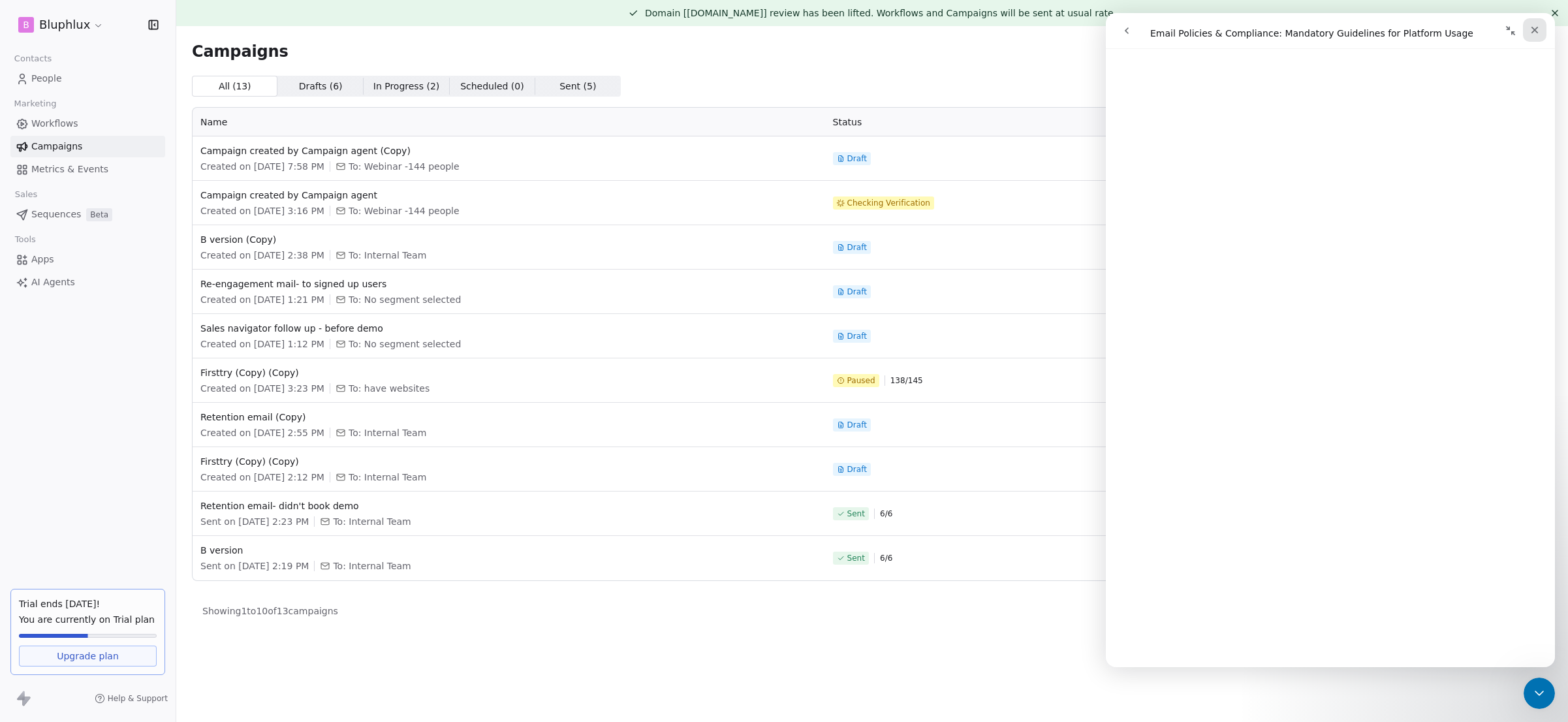
click at [1532, 34] on icon "Close" at bounding box center [1535, 29] width 10 height 10
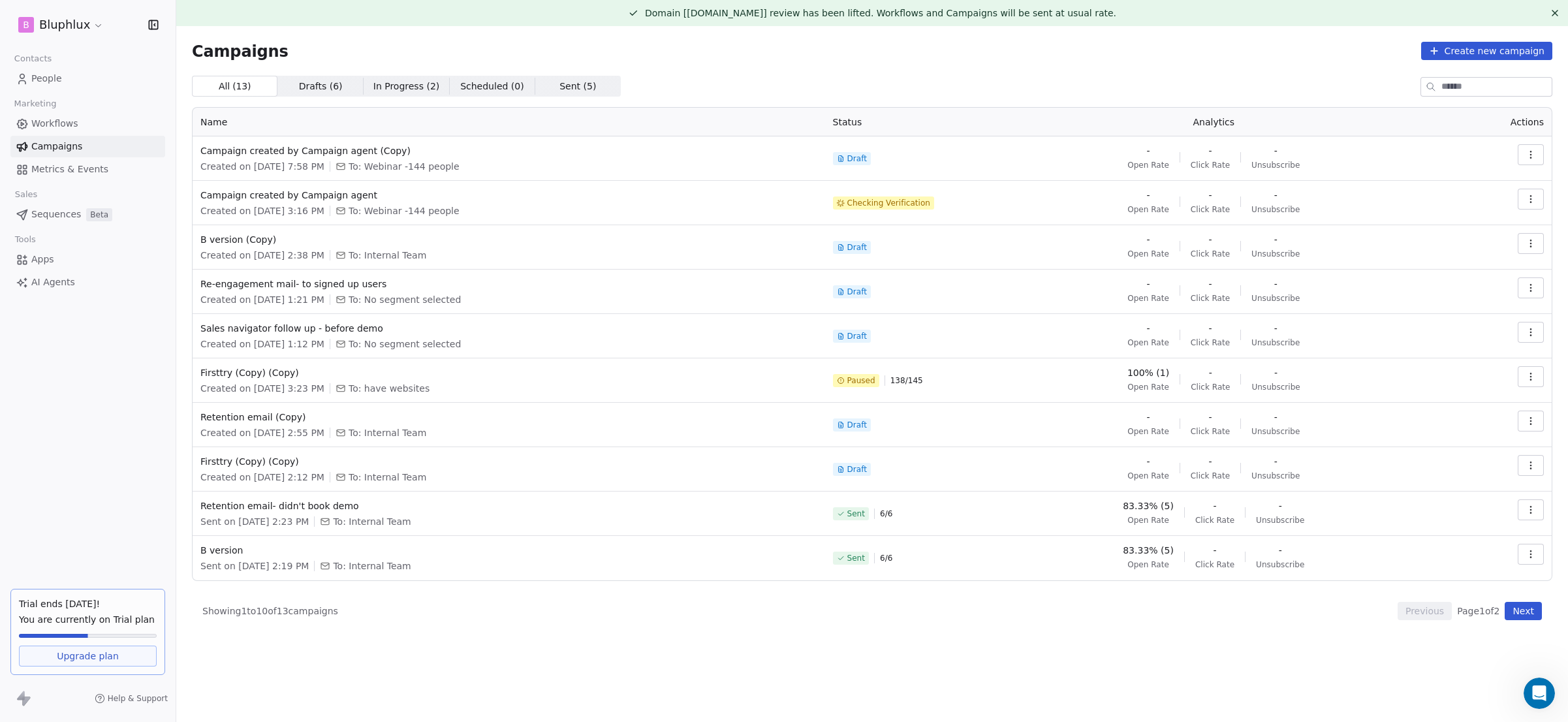
scroll to position [0, 0]
click at [284, 376] on span "Firsttry (Copy) (Copy)" at bounding box center [509, 373] width 617 height 13
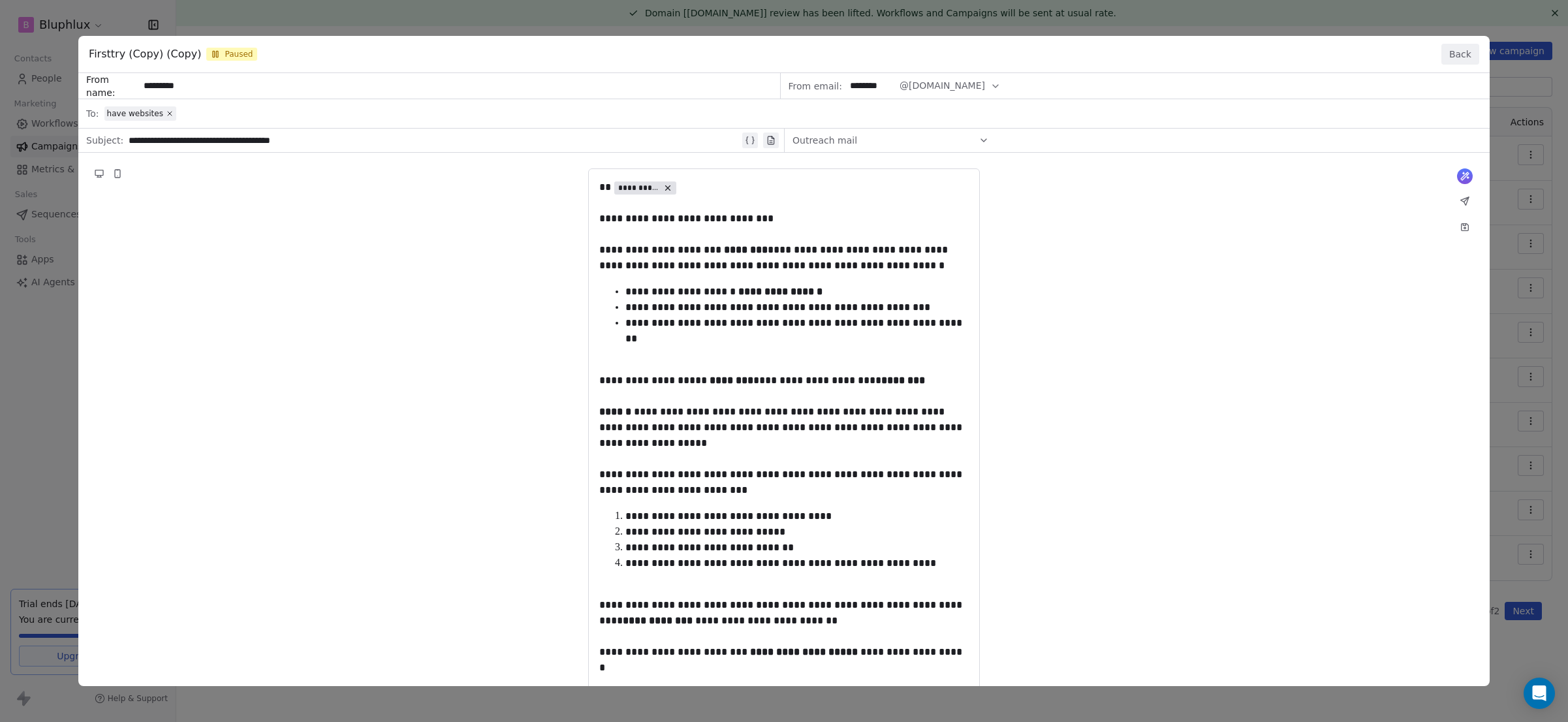
click at [1466, 50] on button "Back" at bounding box center [1461, 54] width 38 height 21
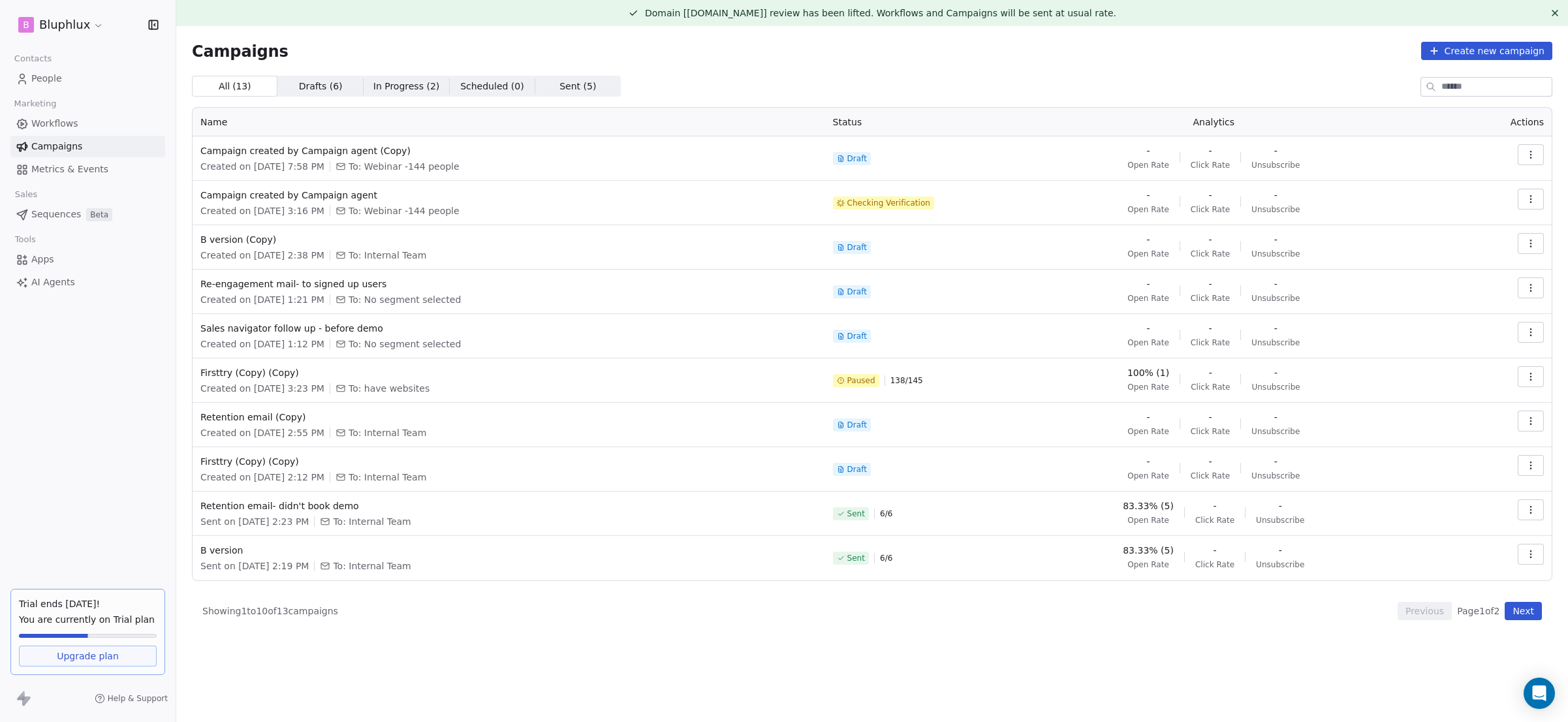
click at [1519, 378] on button "button" at bounding box center [1531, 377] width 26 height 21
click at [1423, 525] on html "B Bluphlux Contacts People Marketing Workflows Campaigns Metrics & Events Sales…" at bounding box center [784, 361] width 1568 height 722
drag, startPoint x: 937, startPoint y: 382, endPoint x: 907, endPoint y: 381, distance: 30.0
click at [907, 381] on div "Paused 138 / 145" at bounding box center [907, 381] width 148 height 29
click at [253, 371] on span "Firsttry (Copy) (Copy)" at bounding box center [509, 373] width 617 height 13
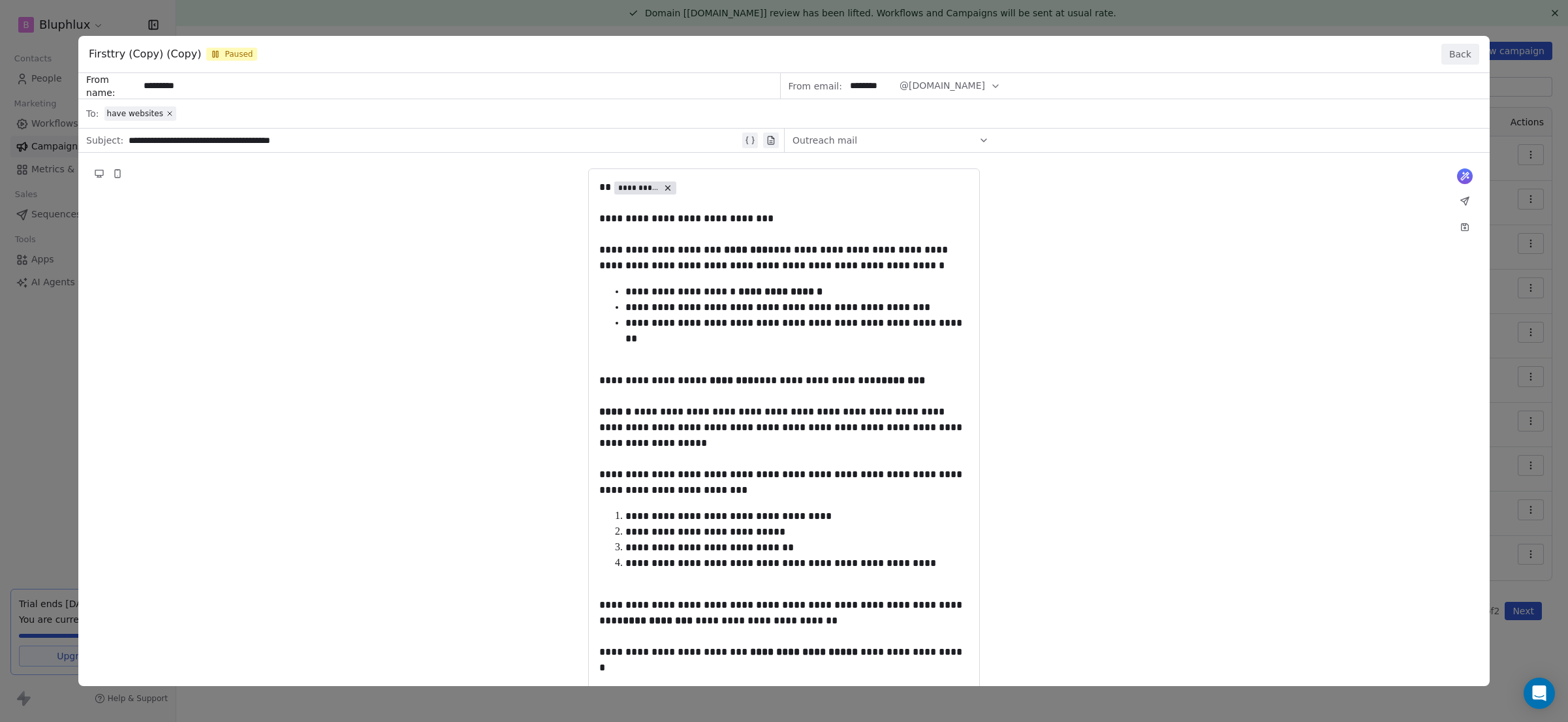
click at [24, 461] on div "**********" at bounding box center [784, 361] width 1568 height 722
click at [1464, 54] on button "Back" at bounding box center [1461, 54] width 38 height 21
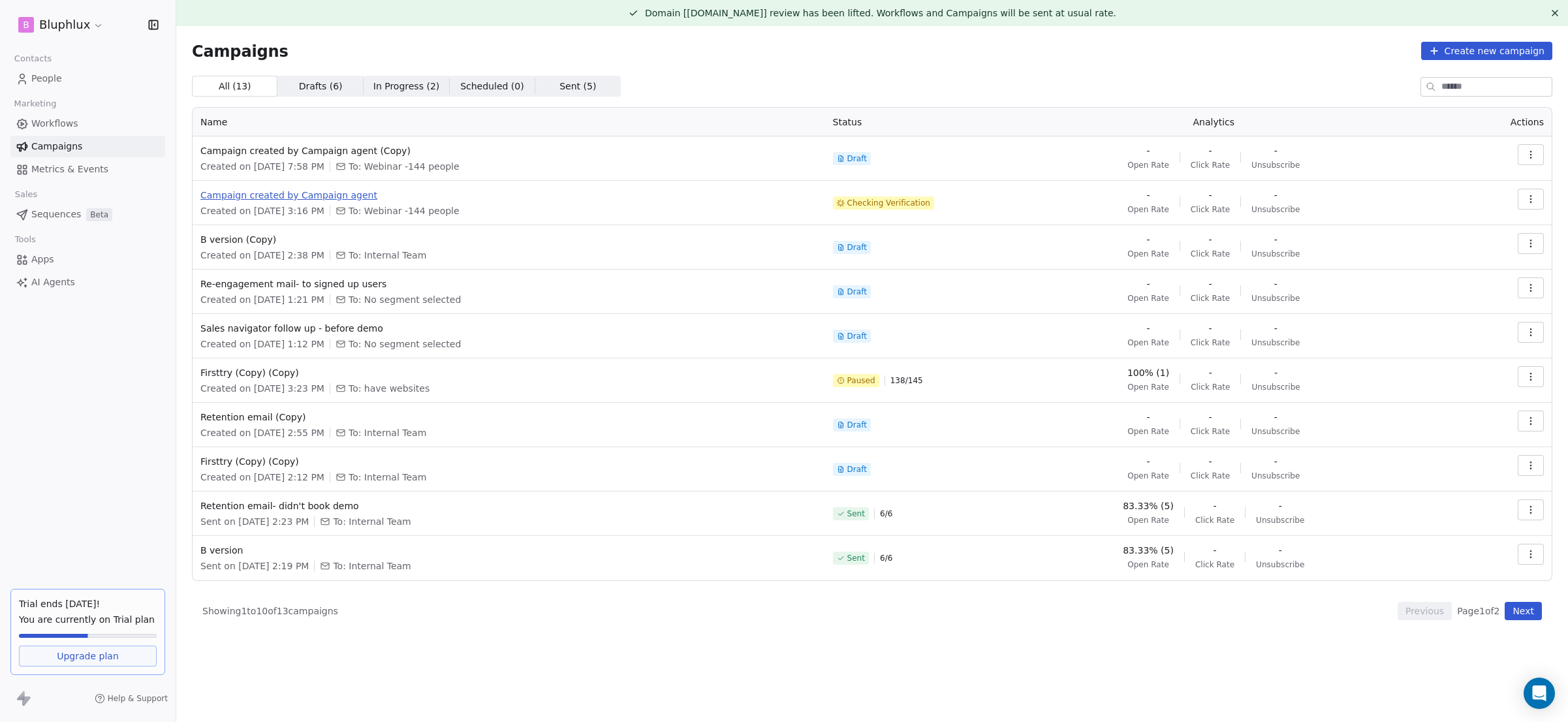
click at [325, 189] on span "Campaign created by Campaign agent" at bounding box center [509, 195] width 617 height 13
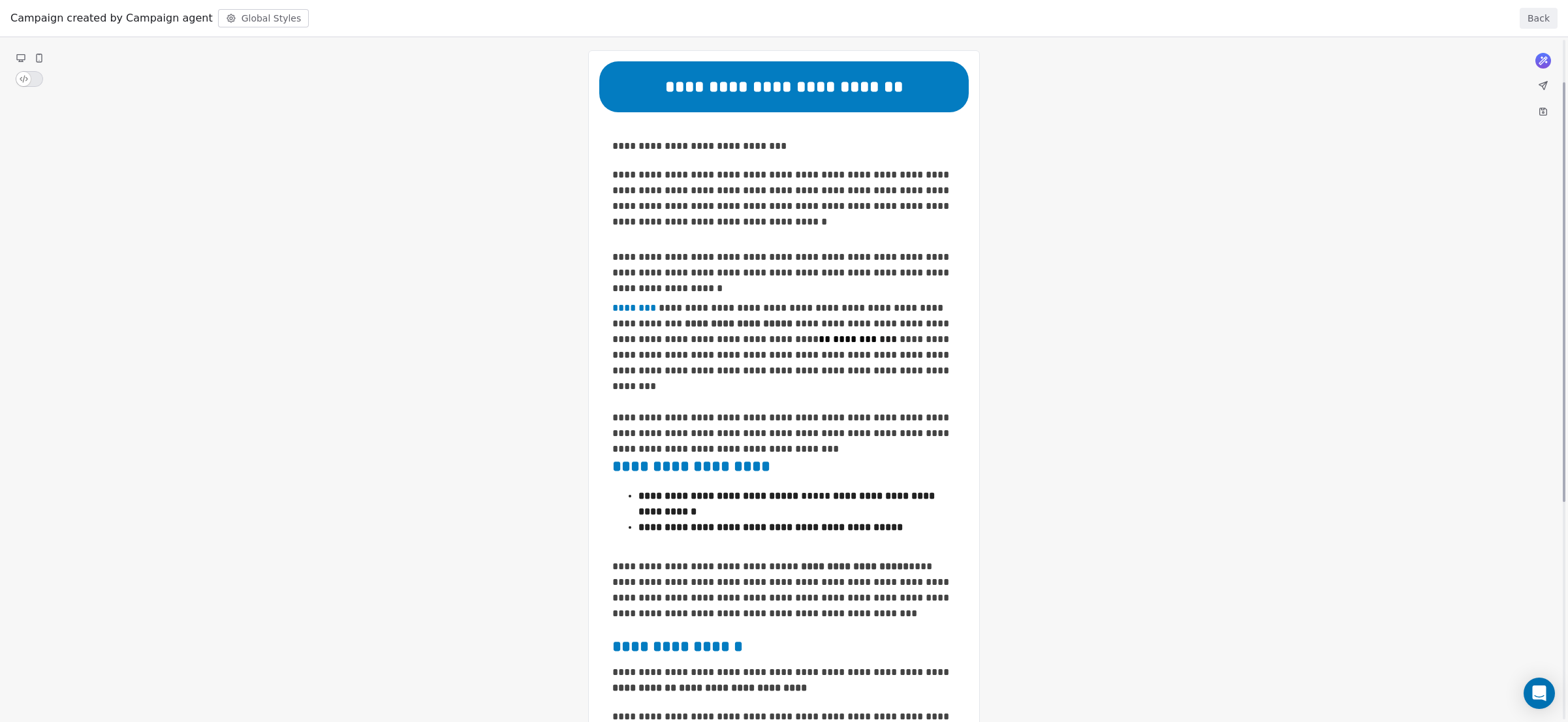
scroll to position [69, 0]
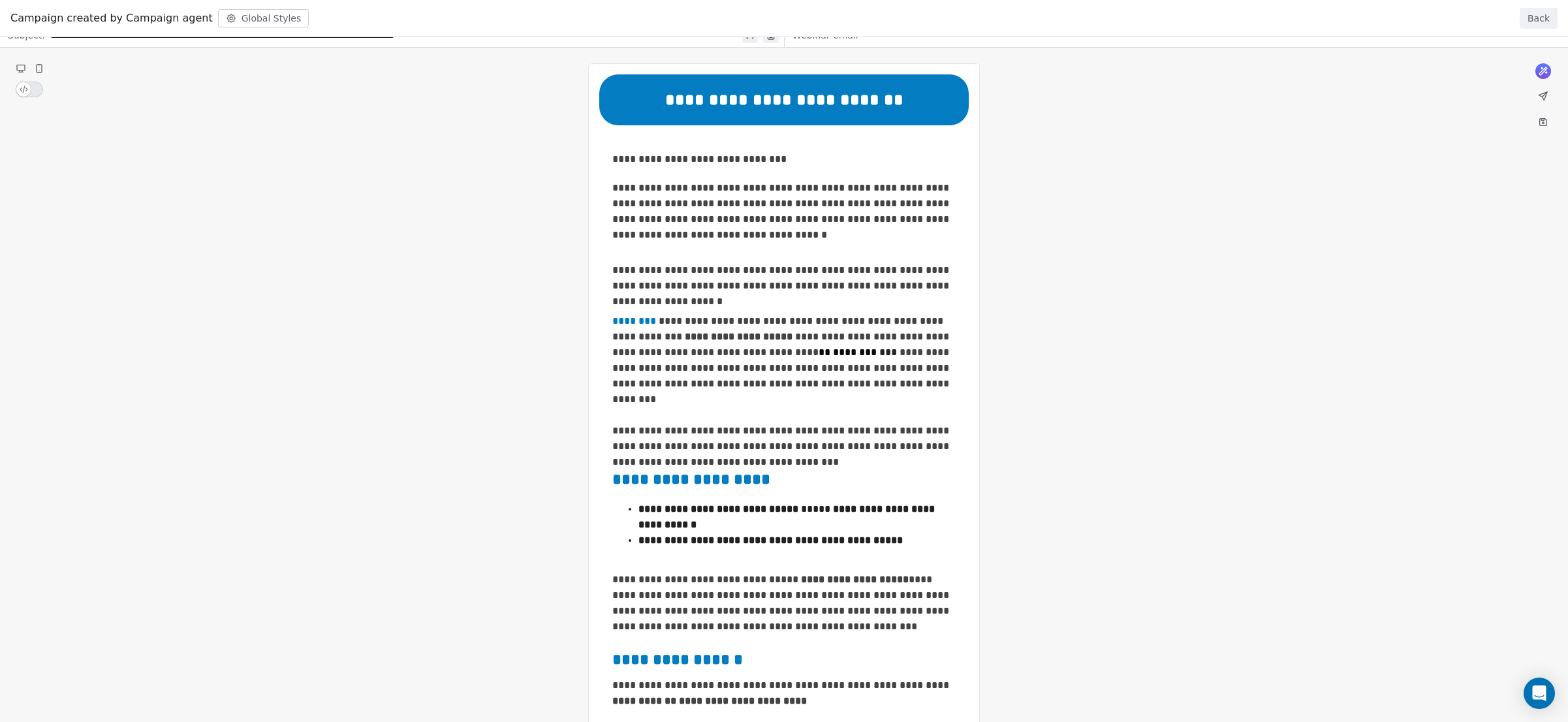
click at [757, 352] on div "**********" at bounding box center [784, 503] width 1568 height 1071
click at [757, 354] on div "**********" at bounding box center [784, 503] width 1568 height 1071
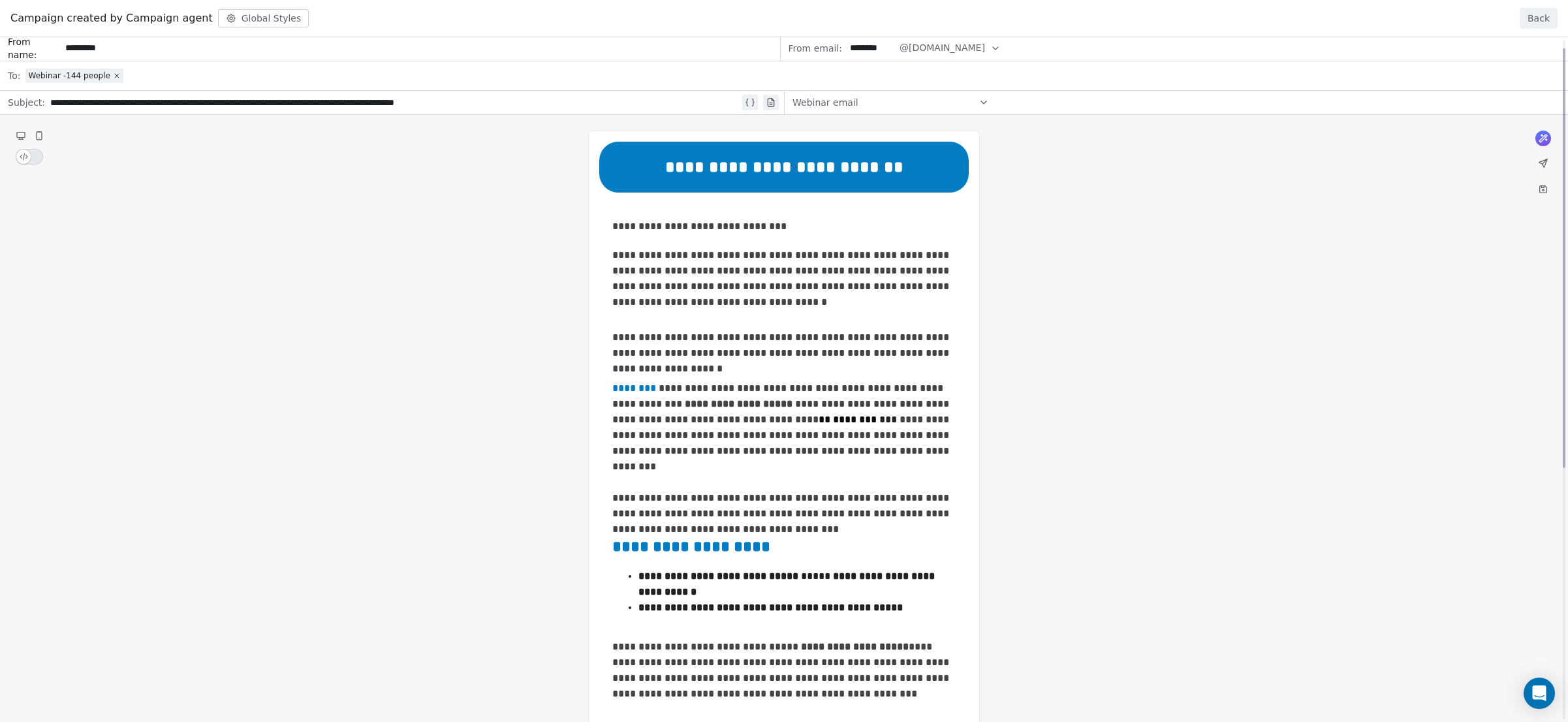
scroll to position [0, 0]
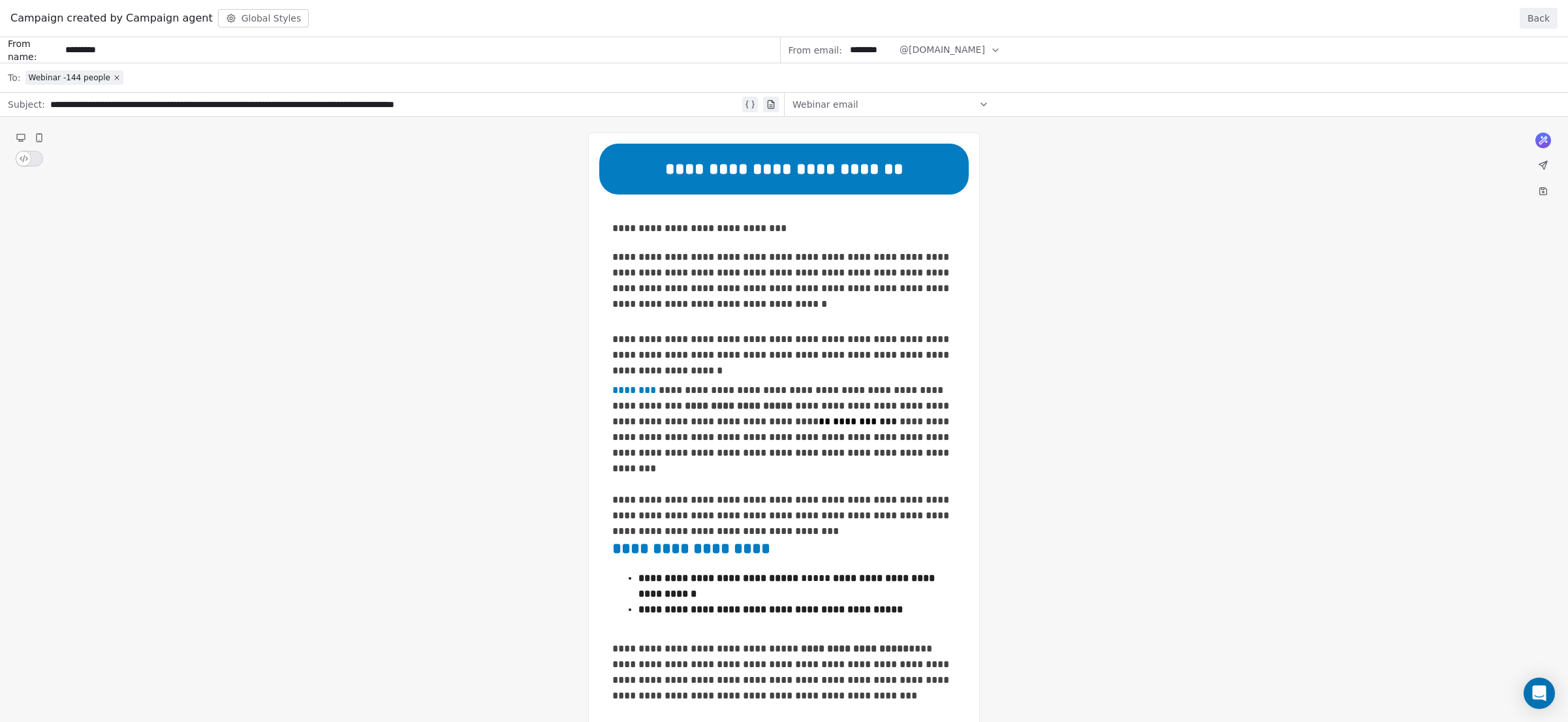
click at [1531, 25] on button "Back" at bounding box center [1539, 18] width 38 height 21
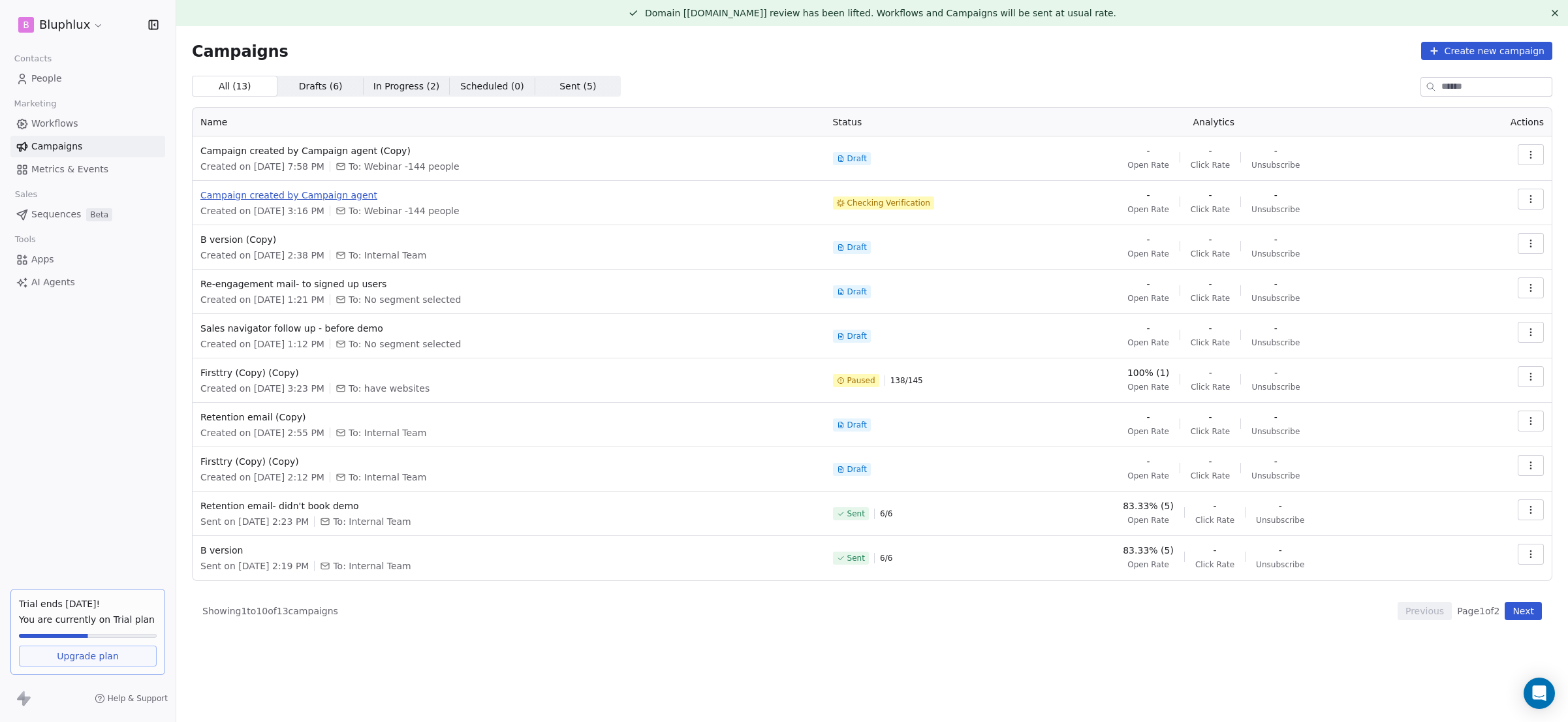
click at [352, 192] on span "Campaign created by Campaign agent" at bounding box center [509, 195] width 617 height 13
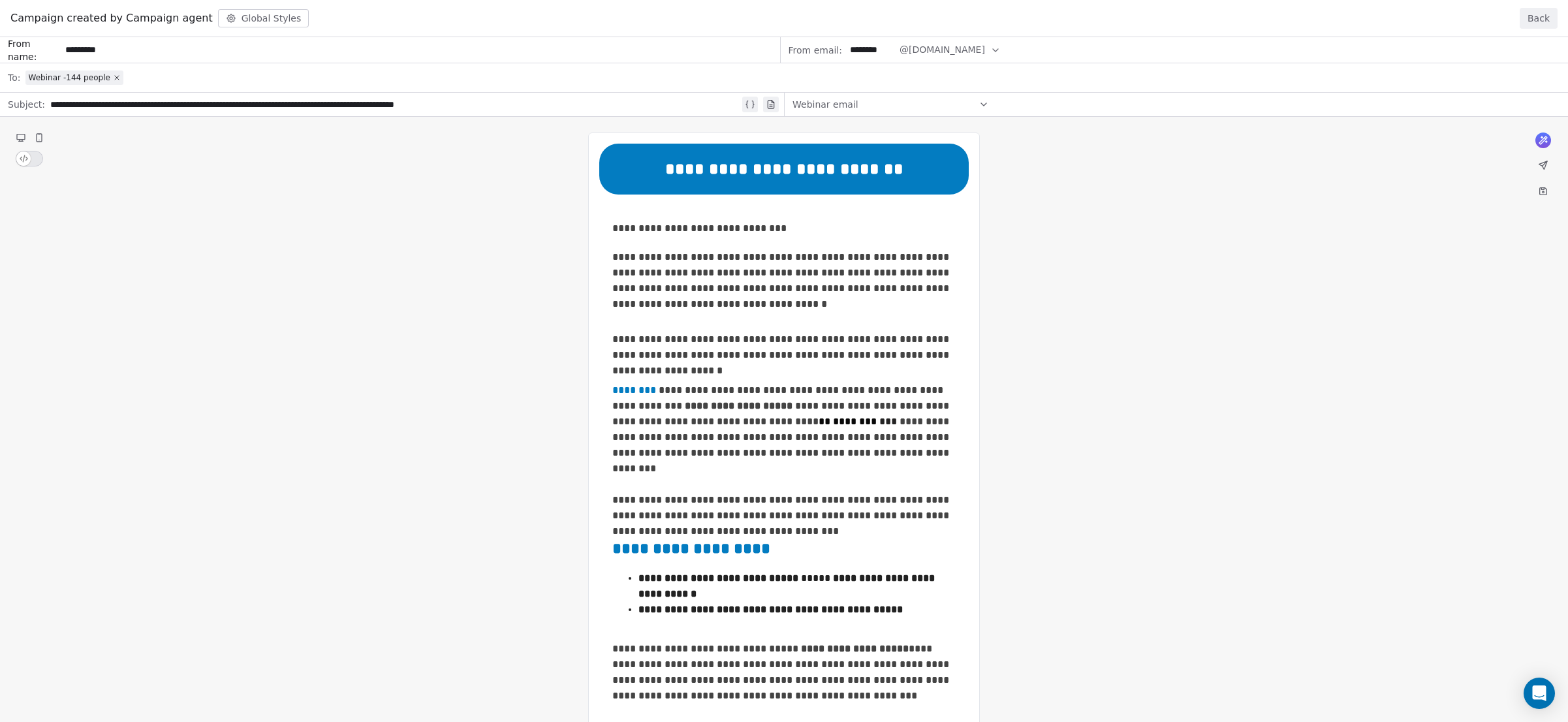
click at [1547, 19] on button "Back" at bounding box center [1539, 18] width 38 height 21
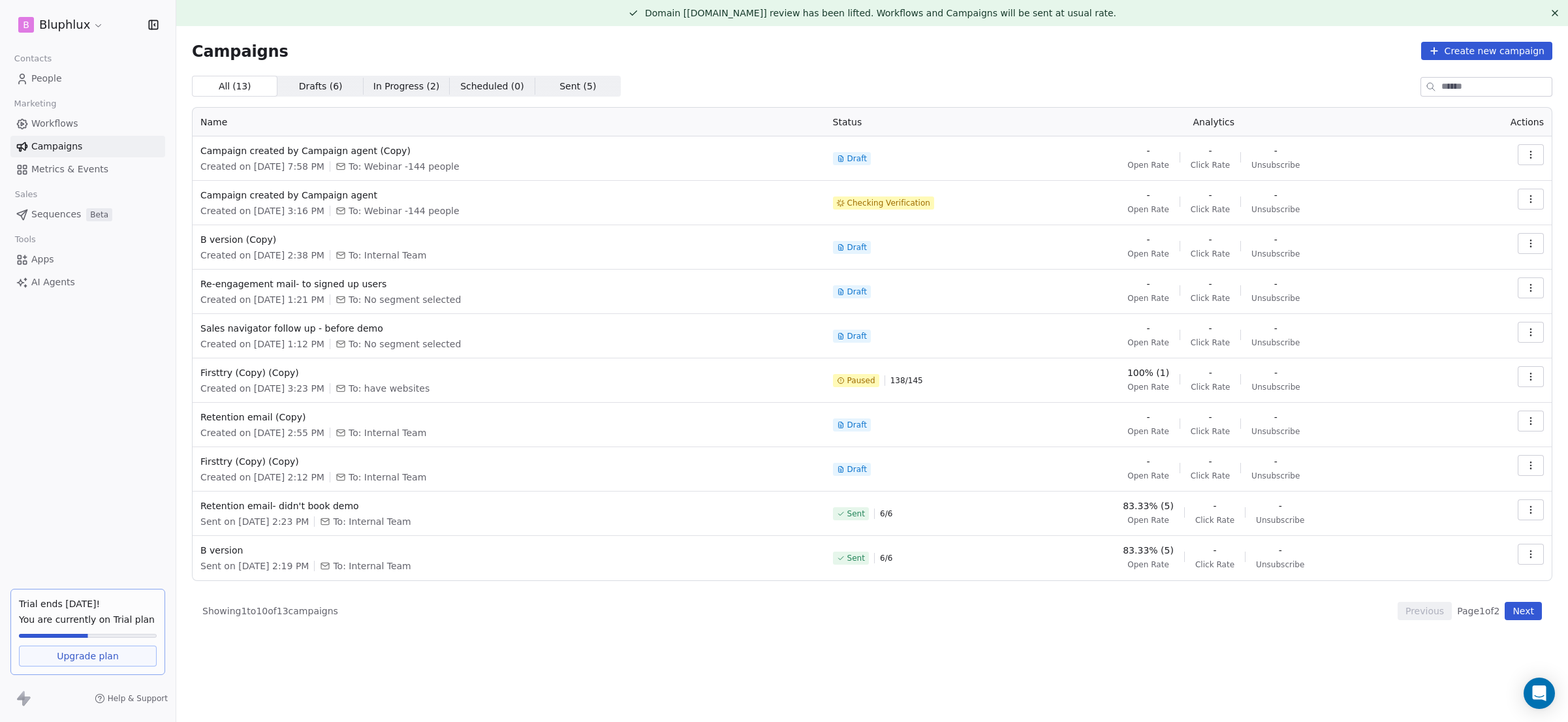
click at [424, 85] on span "In Progress ( 2 )" at bounding box center [407, 86] width 67 height 14
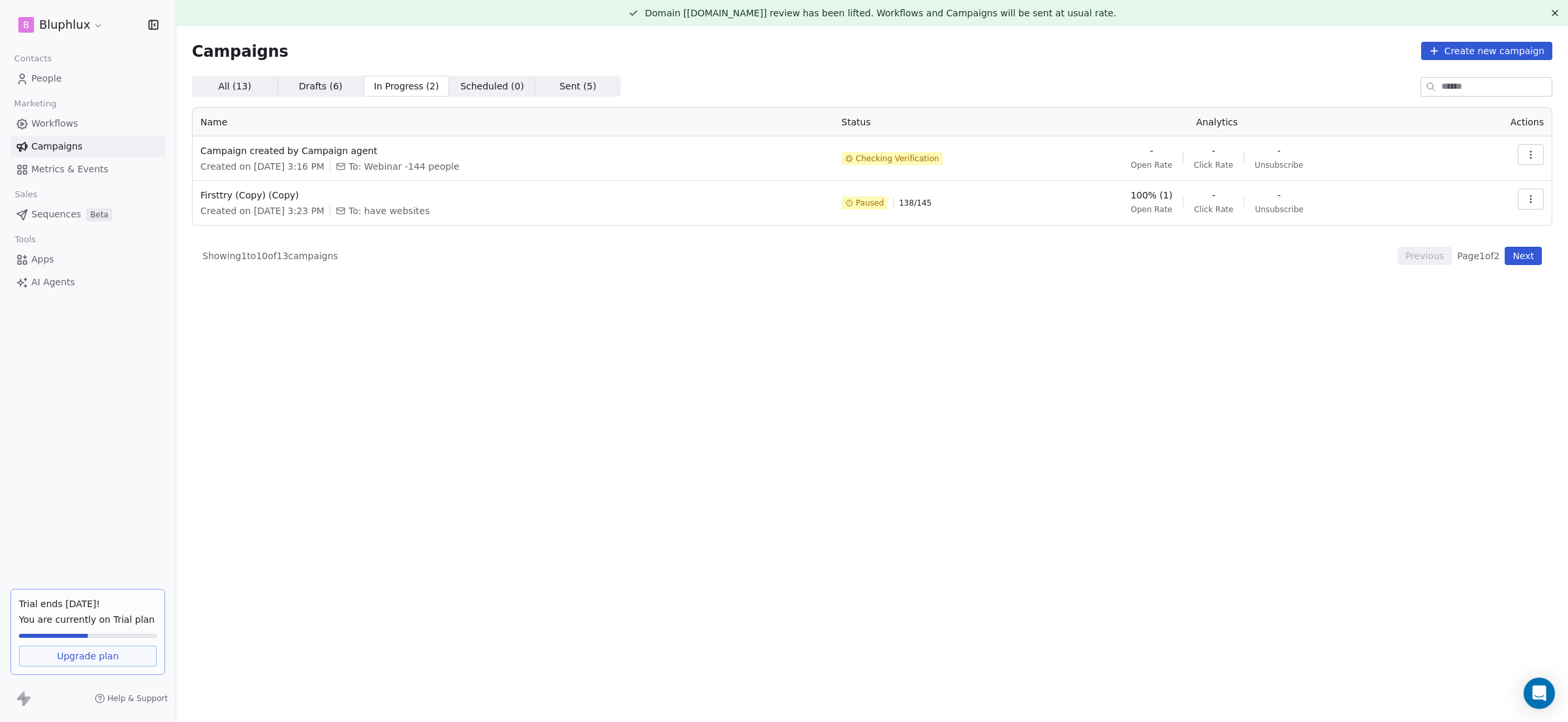
click at [236, 88] on span "All ( 13 )" at bounding box center [235, 86] width 33 height 14
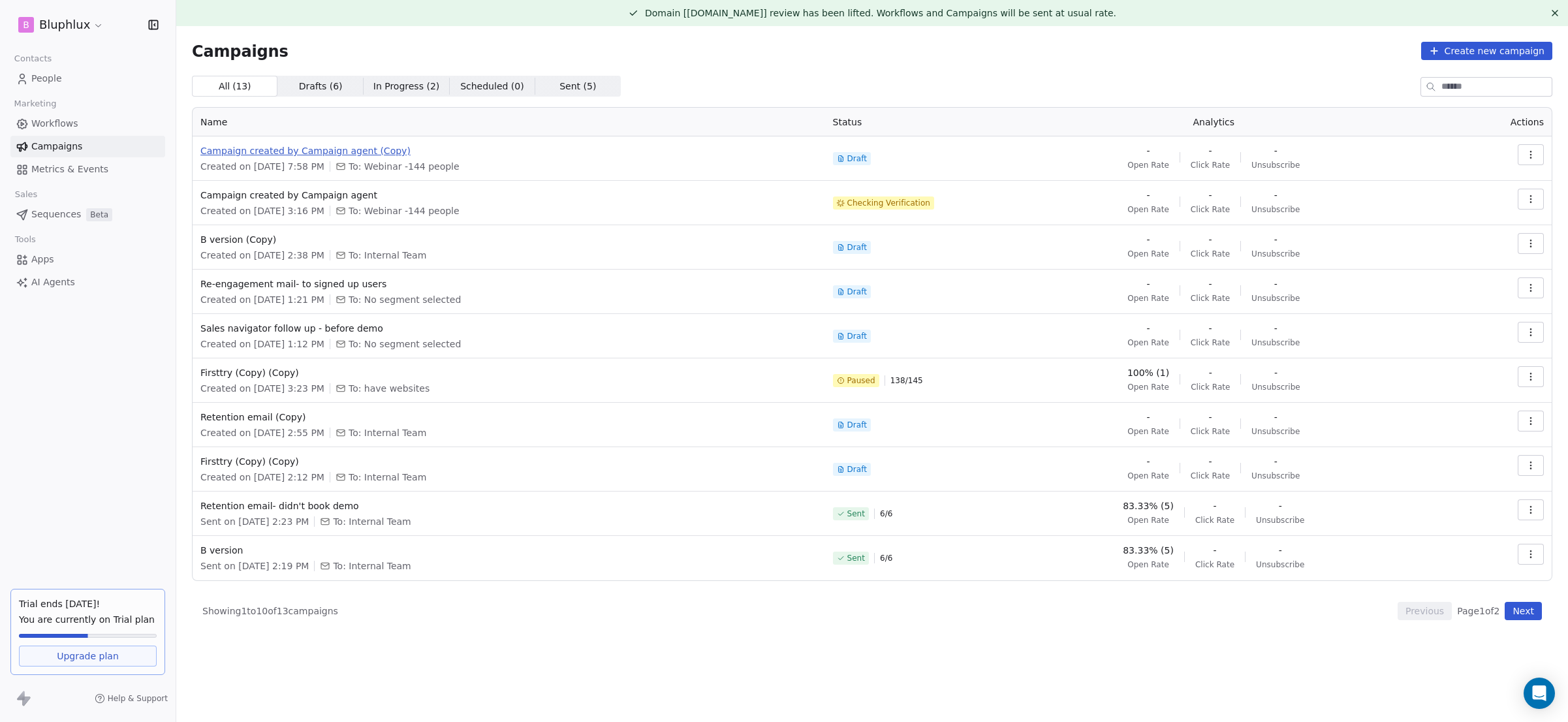
click at [289, 153] on span "Campaign created by Campaign agent (Copy)" at bounding box center [509, 150] width 617 height 13
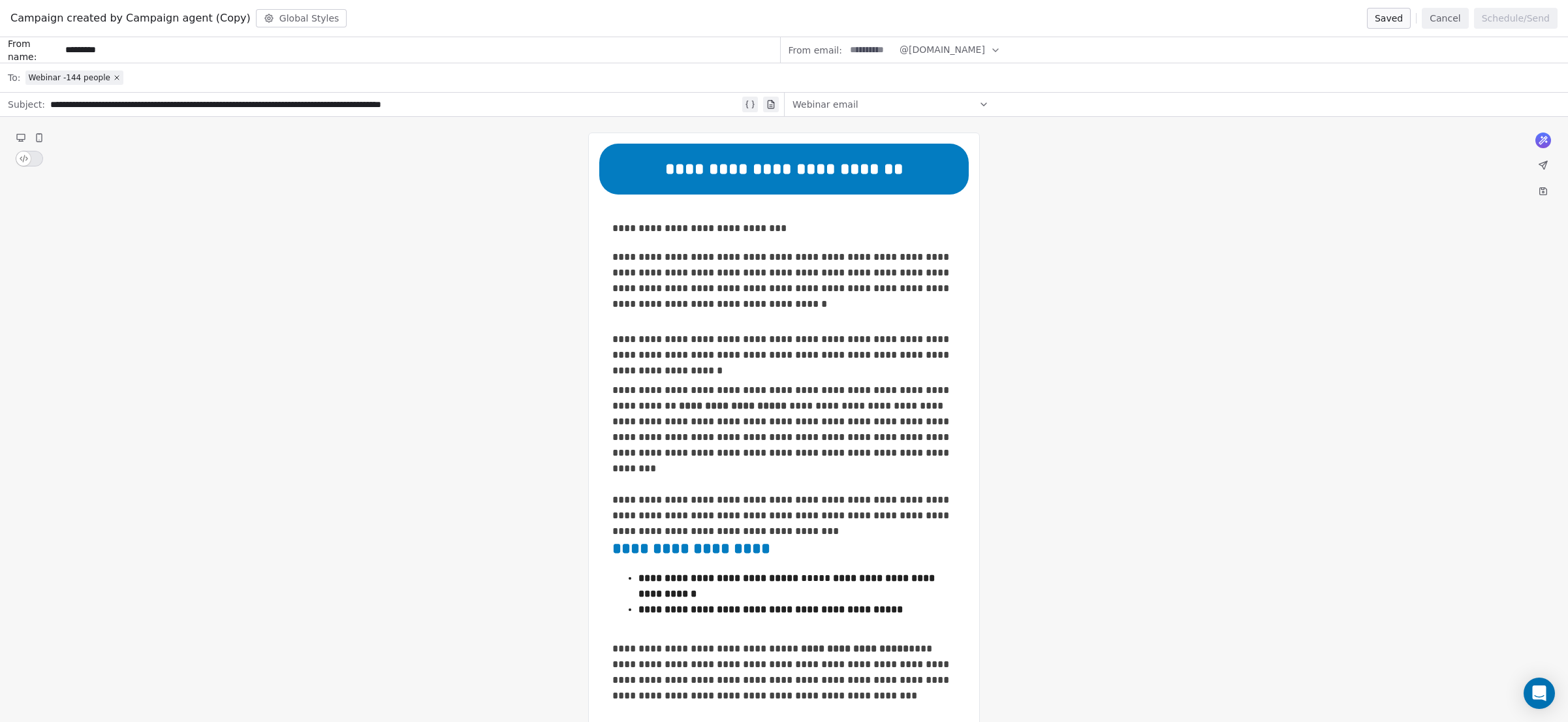
click at [1446, 12] on button "Cancel" at bounding box center [1445, 18] width 46 height 21
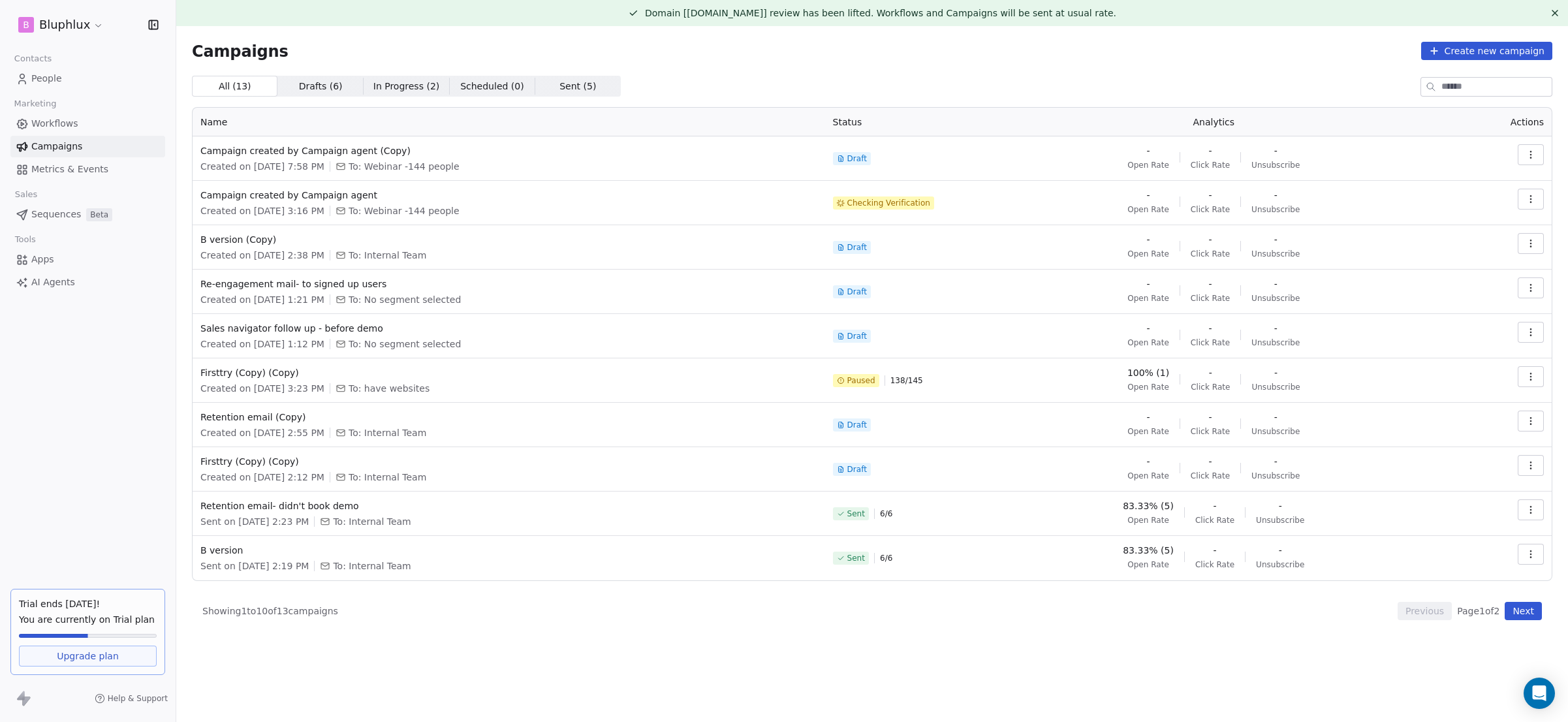
click at [61, 126] on span "Workflows" at bounding box center [54, 123] width 47 height 14
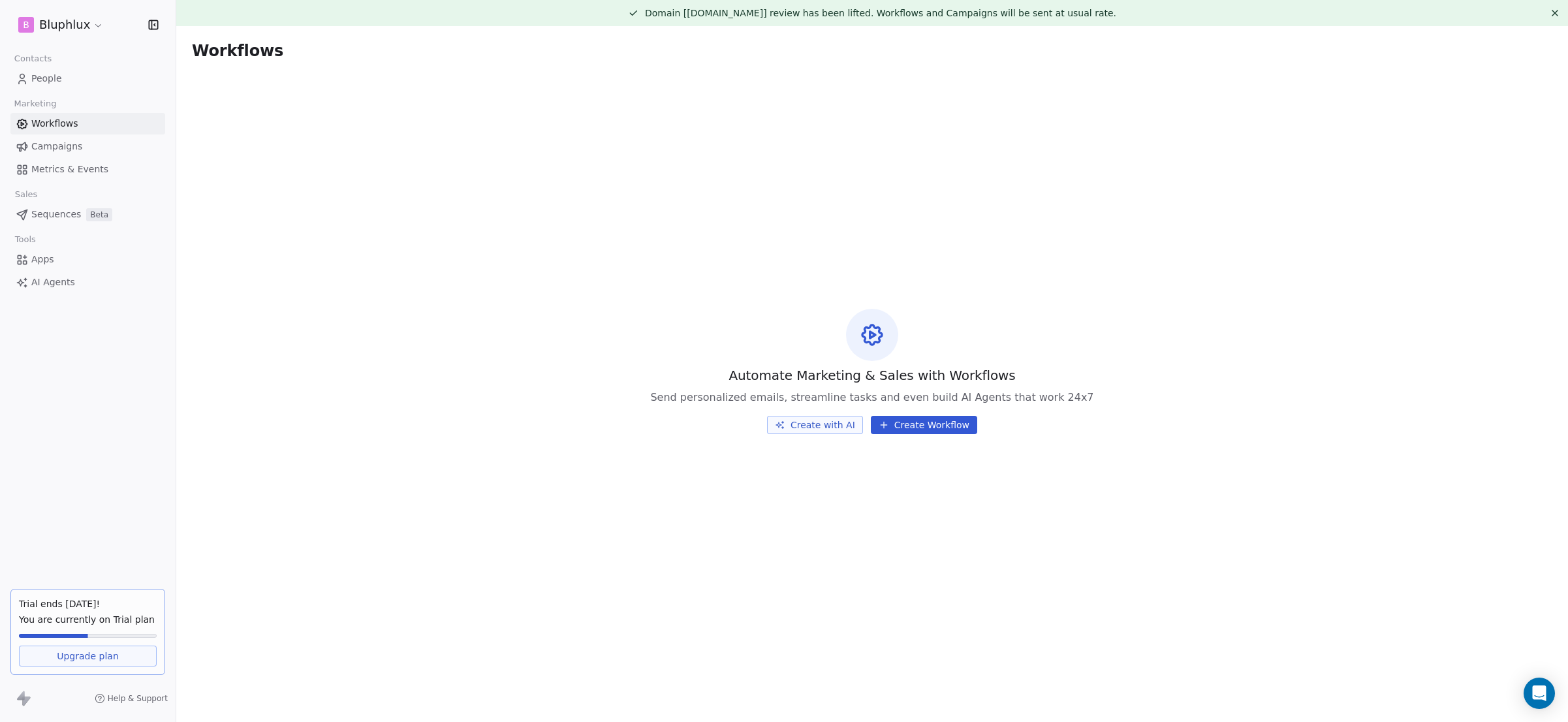
click at [74, 223] on link "Sequences Beta" at bounding box center [87, 214] width 155 height 21
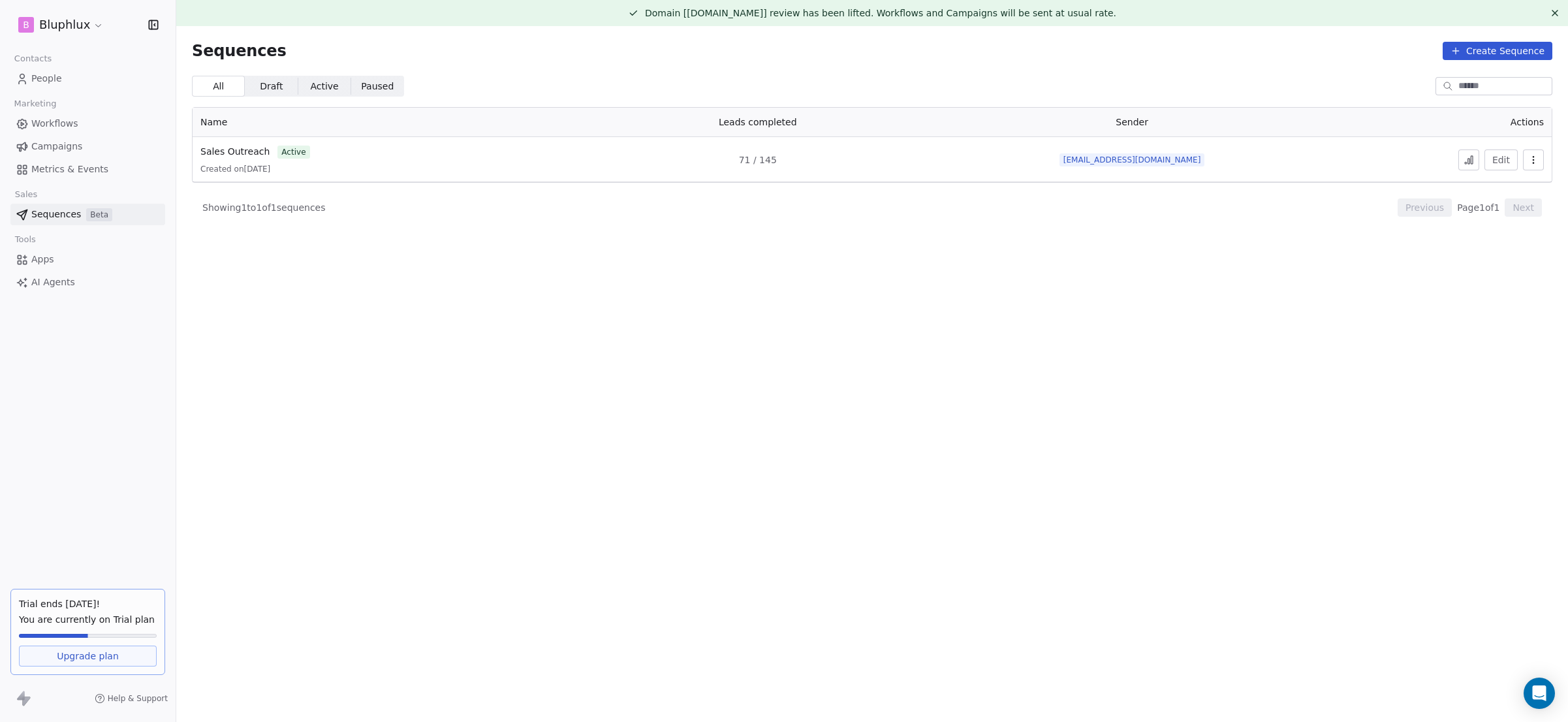
click at [73, 152] on span "Campaigns" at bounding box center [56, 146] width 51 height 14
